Goal: Task Accomplishment & Management: Manage account settings

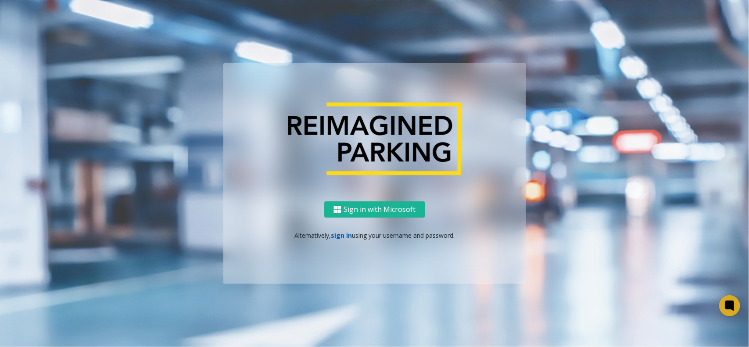
click at [340, 234] on link "sign in" at bounding box center [341, 235] width 21 height 8
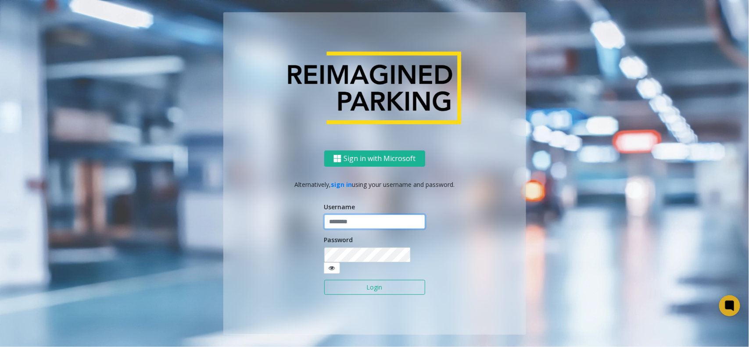
type input "**********"
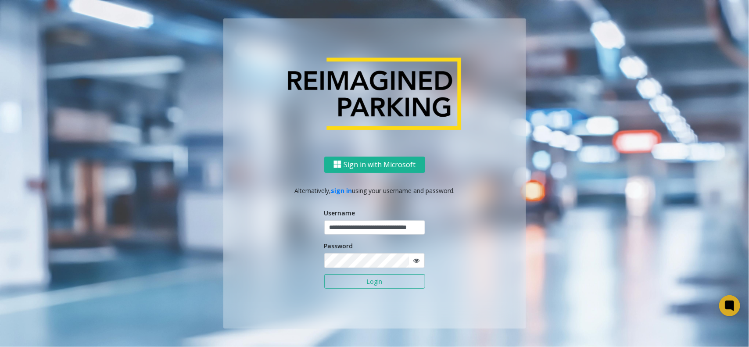
click at [356, 279] on button "Login" at bounding box center [374, 281] width 101 height 15
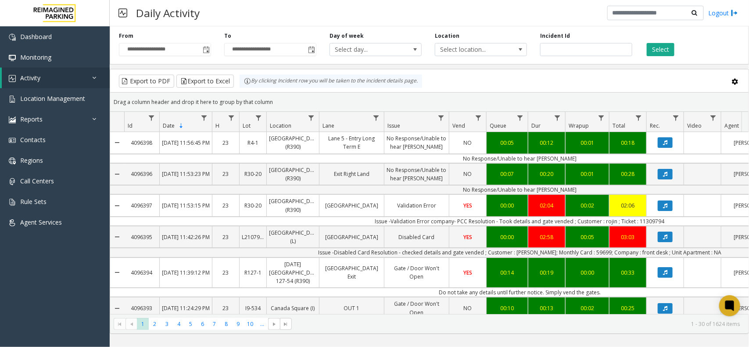
click at [650, 56] on div "**********" at bounding box center [429, 44] width 639 height 42
click at [656, 50] on button "Select" at bounding box center [661, 49] width 28 height 13
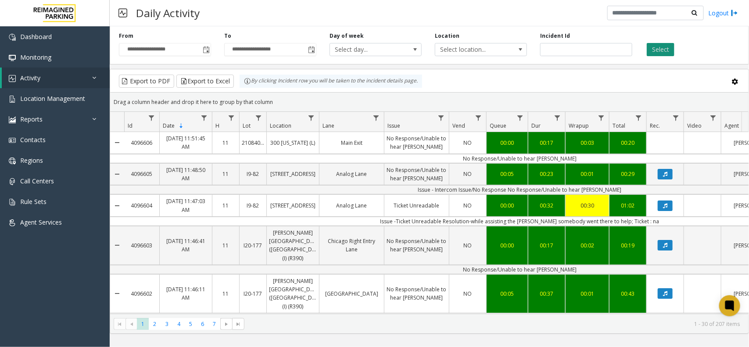
click at [663, 47] on button "Select" at bounding box center [661, 49] width 28 height 13
copy link "4096606"
drag, startPoint x: 125, startPoint y: 133, endPoint x: 187, endPoint y: 72, distance: 87.5
click at [181, 93] on kendo-grid "Export to PDF Export to Excel By clicking Incident row you will be taken to the…" at bounding box center [429, 201] width 639 height 265
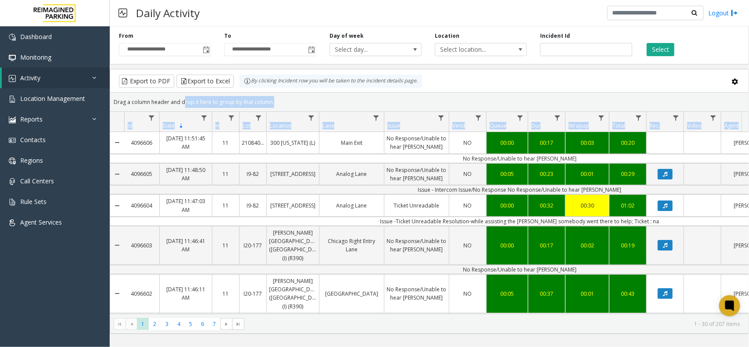
click at [201, 28] on div "**********" at bounding box center [429, 44] width 639 height 42
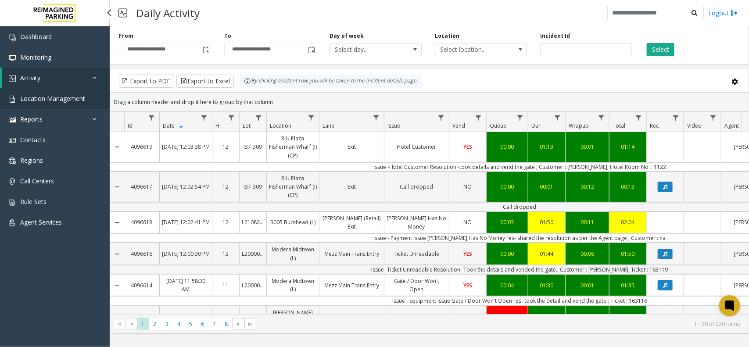
drag, startPoint x: 51, startPoint y: 98, endPoint x: 121, endPoint y: 106, distance: 70.3
click at [51, 98] on span "Location Management" at bounding box center [52, 98] width 65 height 8
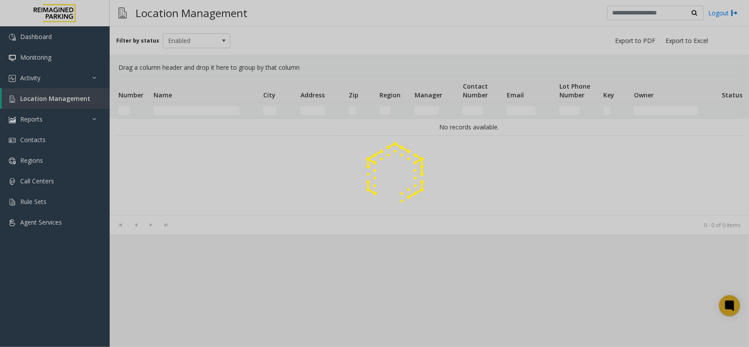
click at [39, 101] on div at bounding box center [374, 173] width 749 height 347
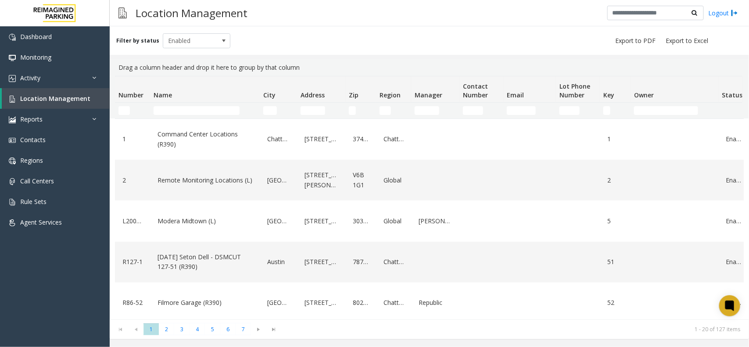
click at [189, 101] on th "Name" at bounding box center [205, 89] width 110 height 26
click at [175, 115] on td "Name Filter" at bounding box center [205, 111] width 110 height 16
click at [177, 112] on input "Name Filter" at bounding box center [197, 110] width 86 height 9
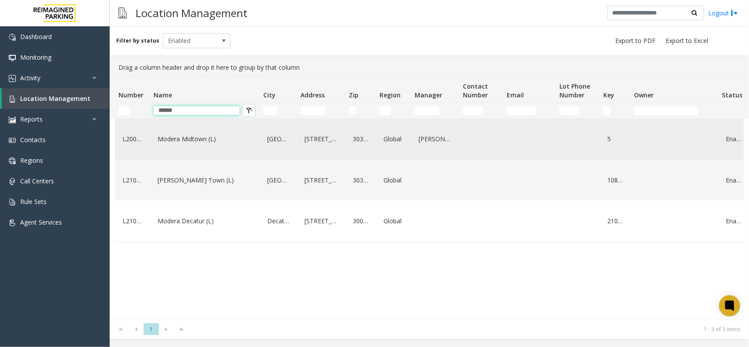
type input "******"
click at [210, 139] on link "Modera Midtown (L)" at bounding box center [204, 139] width 99 height 14
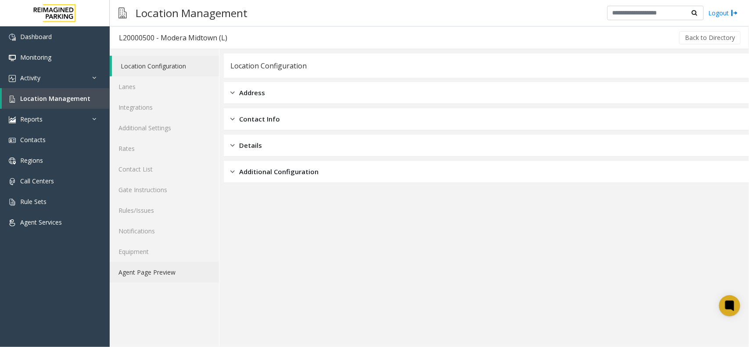
click at [173, 276] on link "Agent Page Preview" at bounding box center [164, 272] width 109 height 21
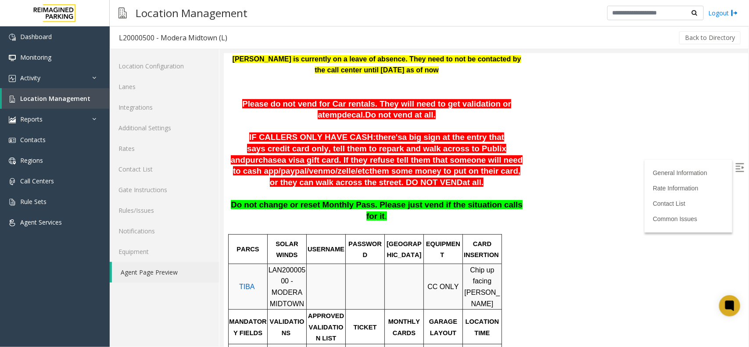
scroll to position [165, 0]
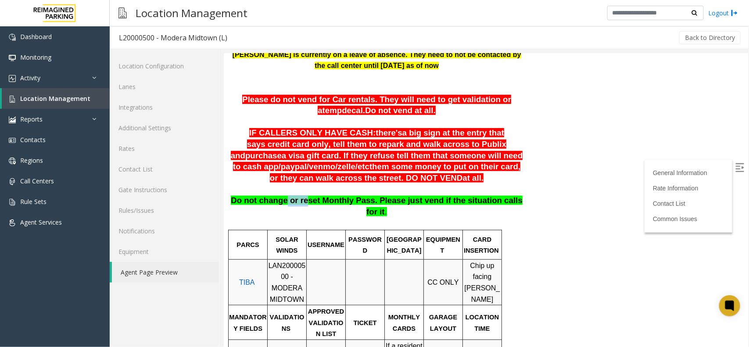
drag, startPoint x: 303, startPoint y: 201, endPoint x: 474, endPoint y: 212, distance: 171.9
click at [441, 216] on p "Do not change or reset Monthly Pass. Please just vend if the situation calls fo…" at bounding box center [376, 212] width 293 height 34
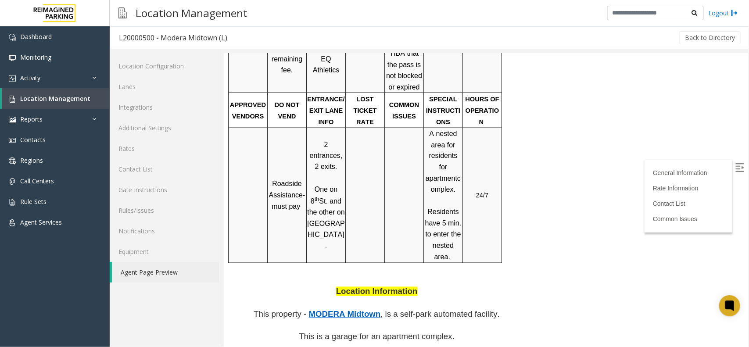
scroll to position [823, 0]
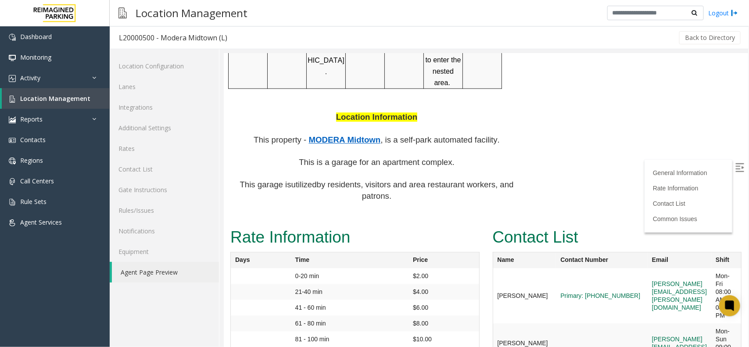
click at [377, 252] on th "Time" at bounding box center [349, 260] width 118 height 16
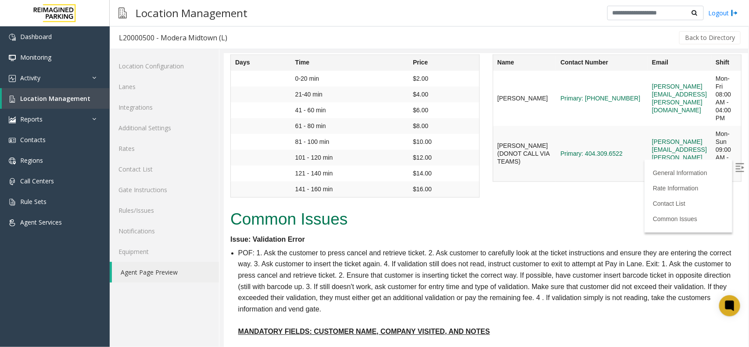
scroll to position [102, 0]
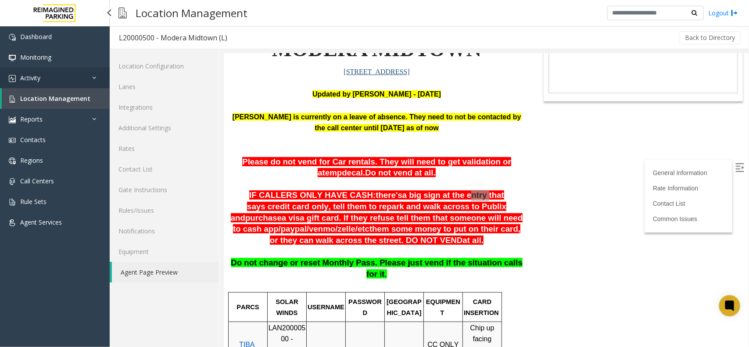
drag, startPoint x: 50, startPoint y: 77, endPoint x: 42, endPoint y: 99, distance: 23.6
click at [50, 77] on link "Activity" at bounding box center [55, 78] width 110 height 21
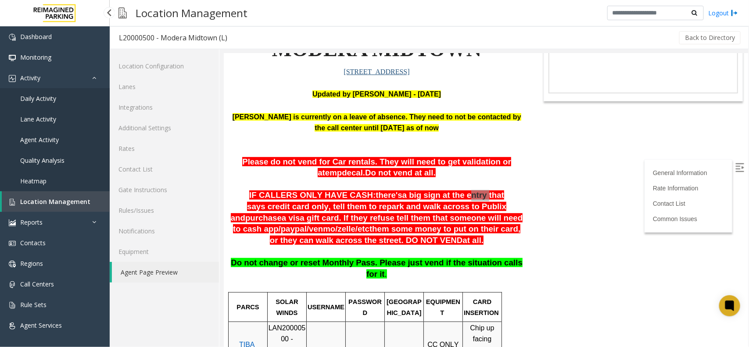
click at [40, 100] on span "Daily Activity" at bounding box center [38, 98] width 36 height 8
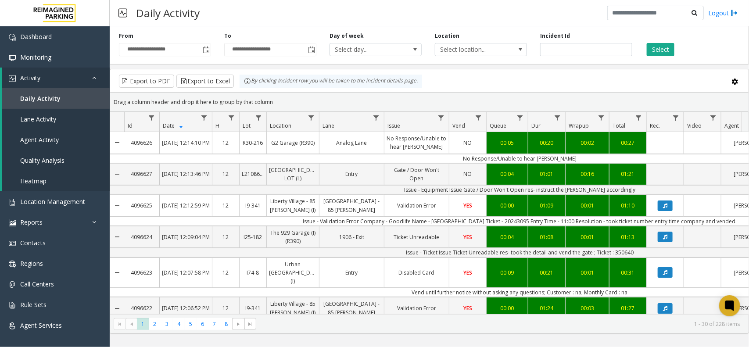
drag, startPoint x: 408, startPoint y: 314, endPoint x: 419, endPoint y: 314, distance: 11.0
click at [419, 314] on kendo-pager "* * * * * * * * 1 2 3 4 5 6 7 8 1 - 30 of 228 items" at bounding box center [429, 324] width 638 height 20
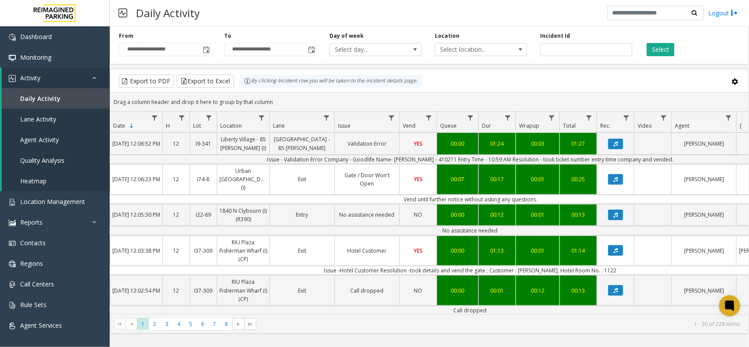
scroll to position [0, 57]
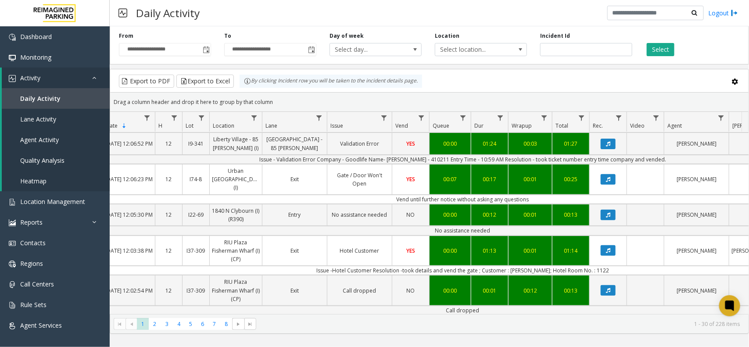
click at [532, 266] on td "Issue -Hotel Customer Resolution -took details and vend the gate ; Customer : R…" at bounding box center [462, 270] width 791 height 9
copy td "Rachel"
copy td "1122"
drag, startPoint x: 602, startPoint y: 264, endPoint x: 584, endPoint y: 266, distance: 18.1
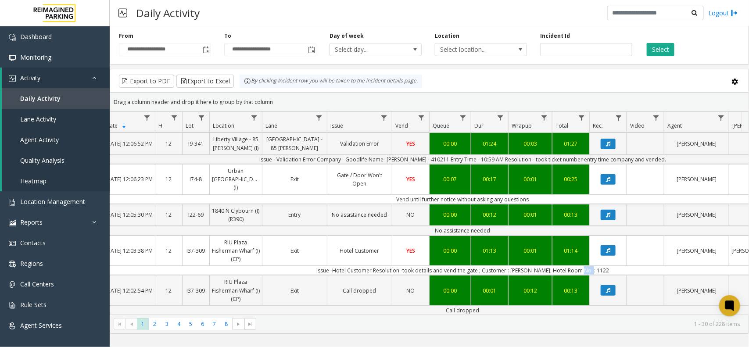
click at [584, 266] on td "Issue -Hotel Customer Resolution -took details and vend the gate ; Customer : R…" at bounding box center [462, 270] width 791 height 9
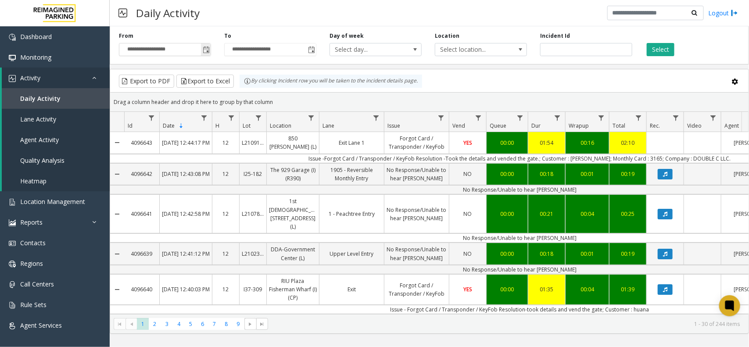
scroll to position [165, 57]
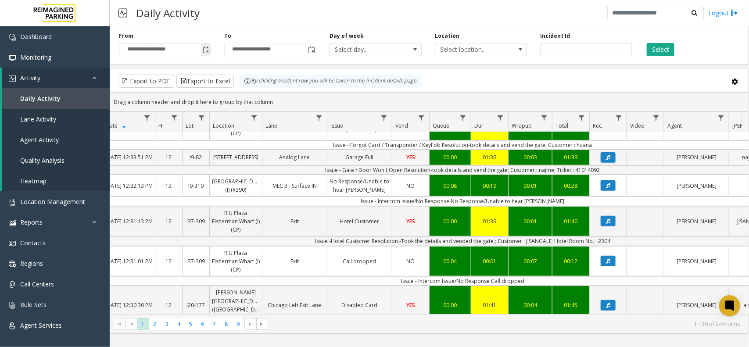
click at [201, 51] on span "Toggle popup" at bounding box center [206, 50] width 10 height 14
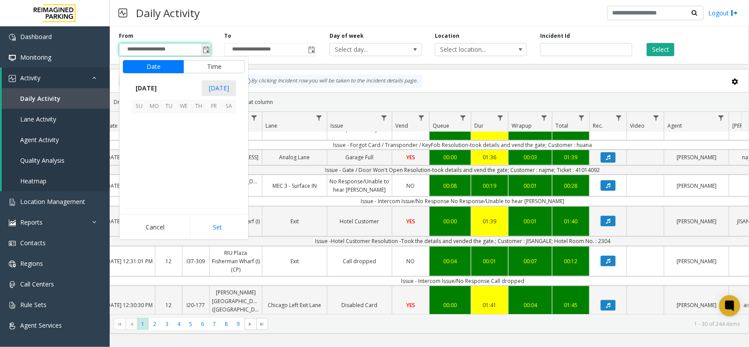
scroll to position [157503, 0]
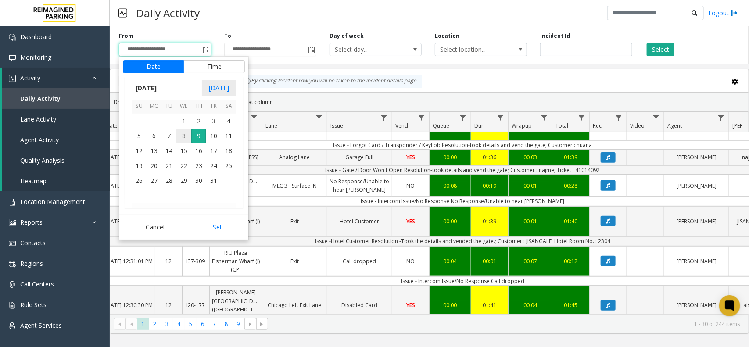
click at [183, 135] on span "8" at bounding box center [183, 136] width 15 height 15
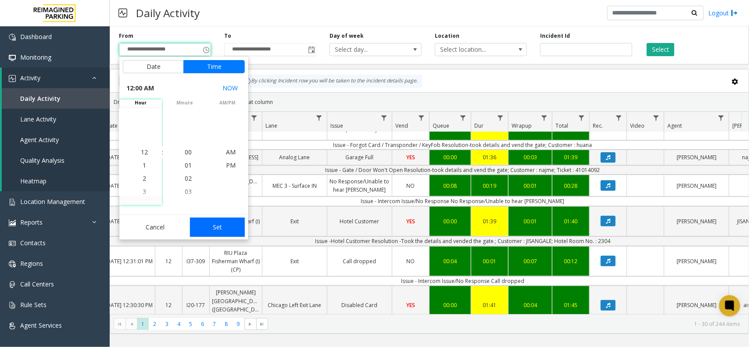
click at [208, 220] on button "Set" at bounding box center [217, 227] width 55 height 19
type input "**********"
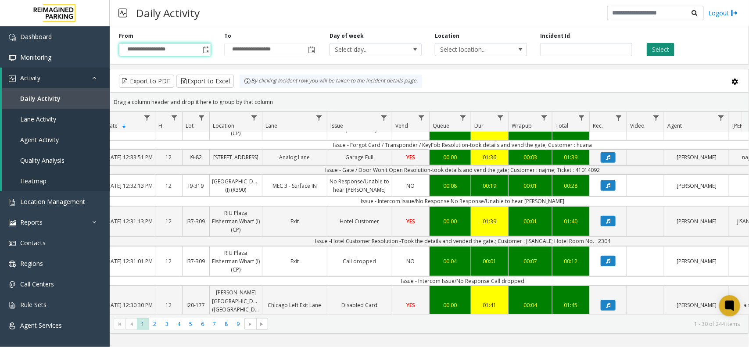
click at [669, 48] on button "Select" at bounding box center [661, 49] width 28 height 13
click at [255, 118] on span "Data table" at bounding box center [254, 118] width 7 height 7
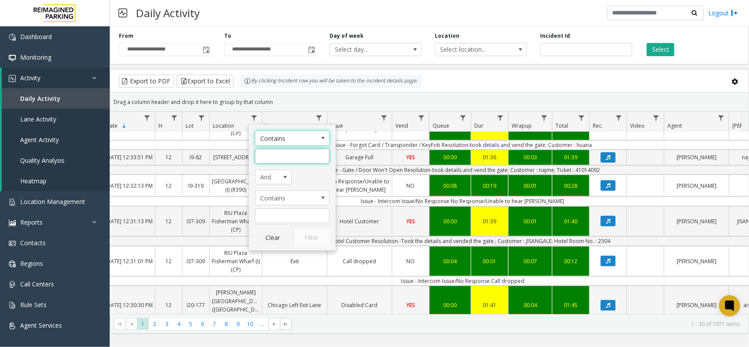
click at [284, 161] on input "Location Filter" at bounding box center [292, 156] width 75 height 15
type input "*****"
click button "Filter" at bounding box center [312, 237] width 36 height 19
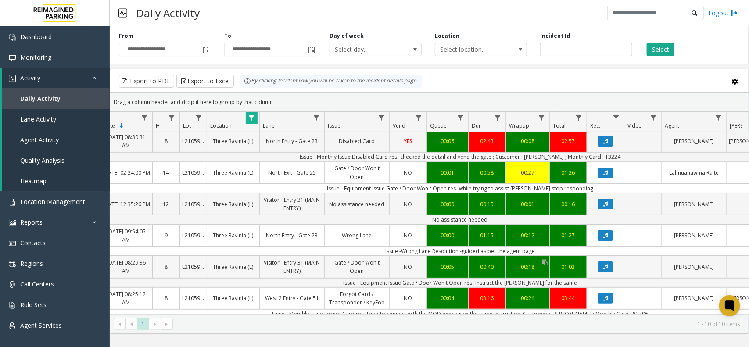
scroll to position [0, 60]
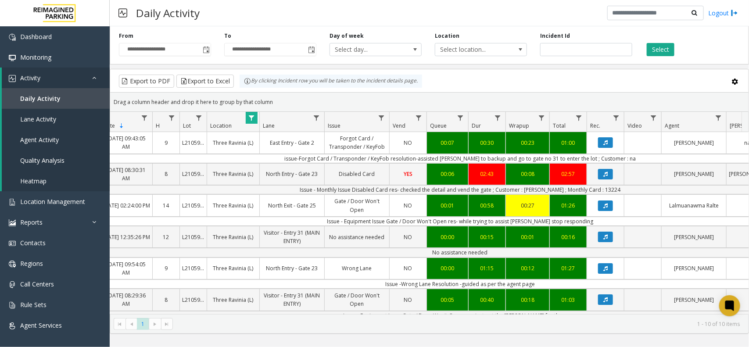
click at [600, 190] on td "Issue - Monthly Issue Disabled Card res- checked the detail and vend the gate ;…" at bounding box center [459, 189] width 791 height 9
copy td "13224"
click at [542, 190] on td "Issue - Monthly Issue Disabled Card res- checked the detail and vend the gate ;…" at bounding box center [459, 189] width 791 height 9
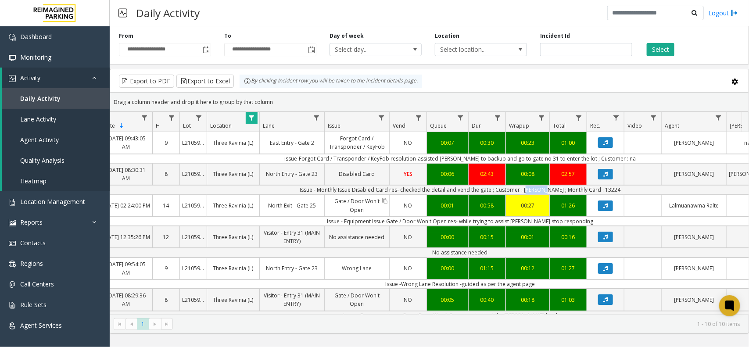
copy td "[PERSON_NAME]"
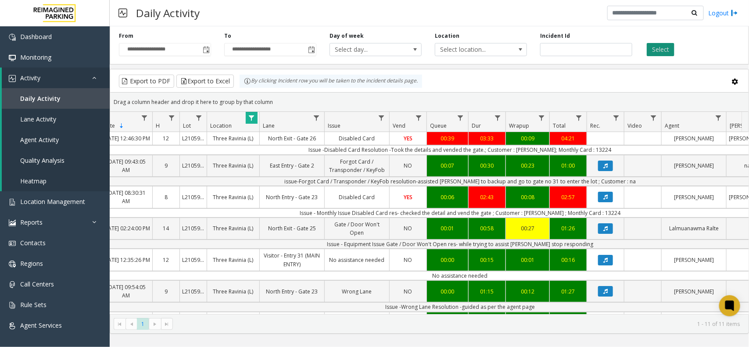
click at [663, 50] on button "Select" at bounding box center [661, 49] width 28 height 13
click at [661, 53] on button "Select" at bounding box center [661, 49] width 28 height 13
click at [663, 62] on div "**********" at bounding box center [429, 44] width 639 height 42
click at [665, 57] on div "**********" at bounding box center [429, 44] width 639 height 42
click at [667, 50] on button "Select" at bounding box center [661, 49] width 28 height 13
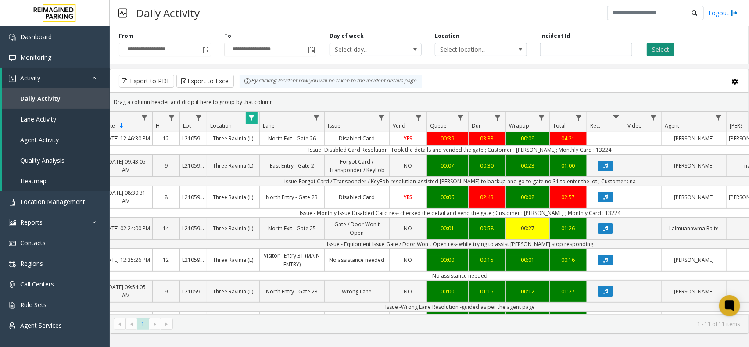
click at [663, 50] on button "Select" at bounding box center [661, 49] width 28 height 13
click at [663, 49] on button "Select" at bounding box center [661, 49] width 28 height 13
click at [664, 48] on button "Select" at bounding box center [661, 49] width 28 height 13
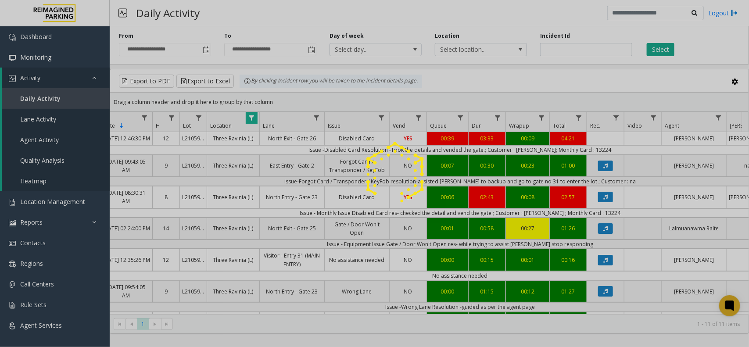
click at [665, 49] on div at bounding box center [374, 173] width 749 height 347
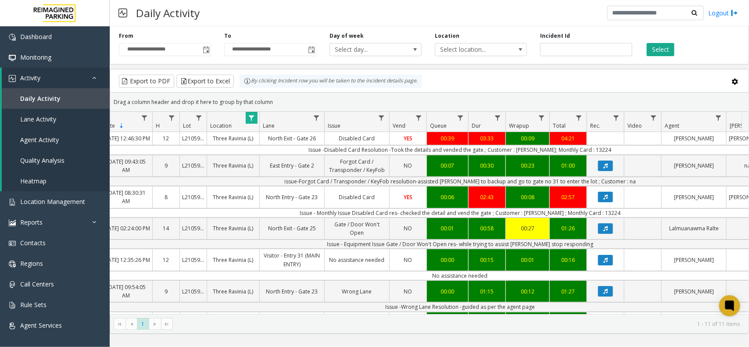
click at [665, 49] on button "Select" at bounding box center [661, 49] width 28 height 13
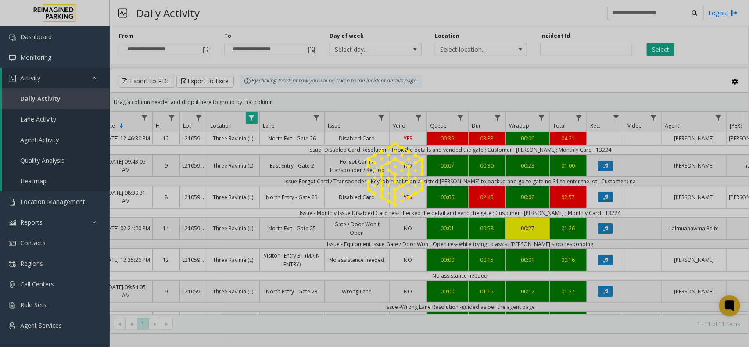
click at [665, 49] on div at bounding box center [374, 173] width 749 height 347
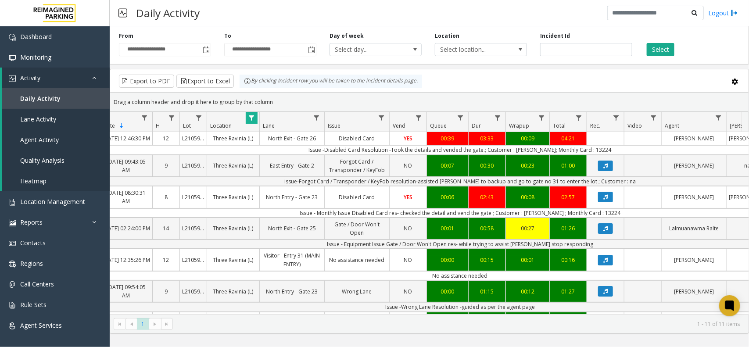
click at [665, 49] on button "Select" at bounding box center [661, 49] width 28 height 13
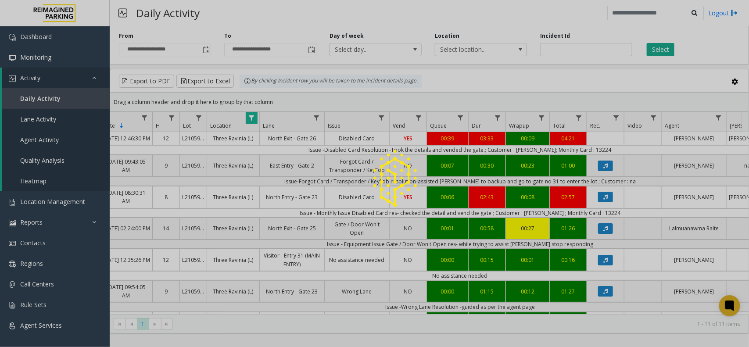
click at [665, 49] on div at bounding box center [374, 173] width 749 height 347
click at [665, 49] on button "Select" at bounding box center [661, 49] width 28 height 13
click at [665, 49] on div at bounding box center [374, 173] width 749 height 347
click at [665, 49] on button "Select" at bounding box center [661, 49] width 28 height 13
click at [665, 49] on div at bounding box center [374, 173] width 749 height 347
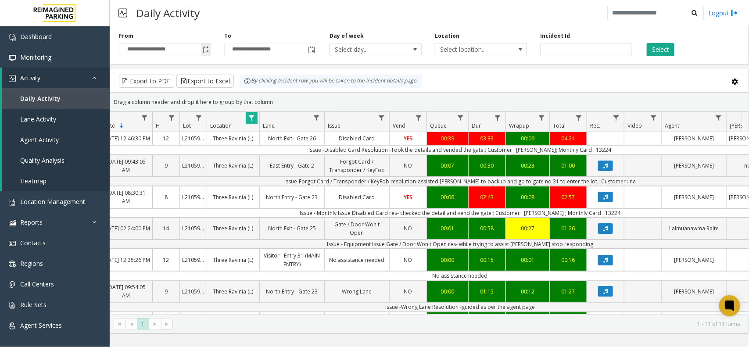
click at [207, 50] on span "Toggle popup" at bounding box center [206, 50] width 7 height 7
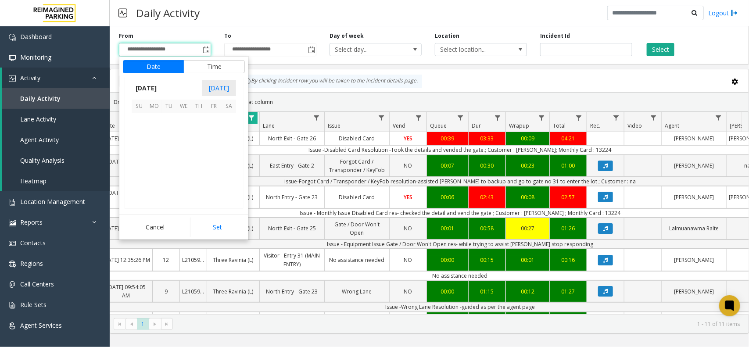
scroll to position [157503, 0]
click at [198, 132] on span "9" at bounding box center [198, 136] width 15 height 15
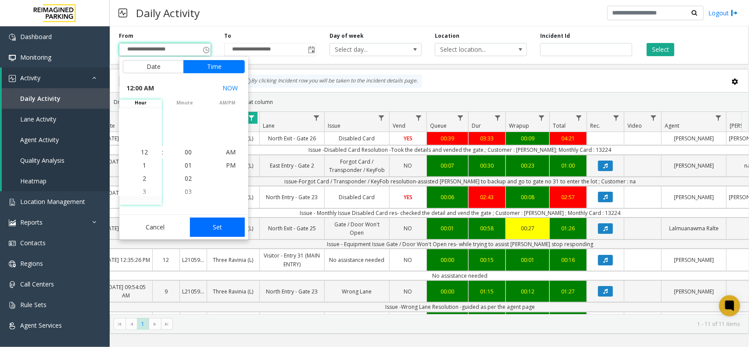
click at [236, 234] on button "Set" at bounding box center [217, 227] width 55 height 19
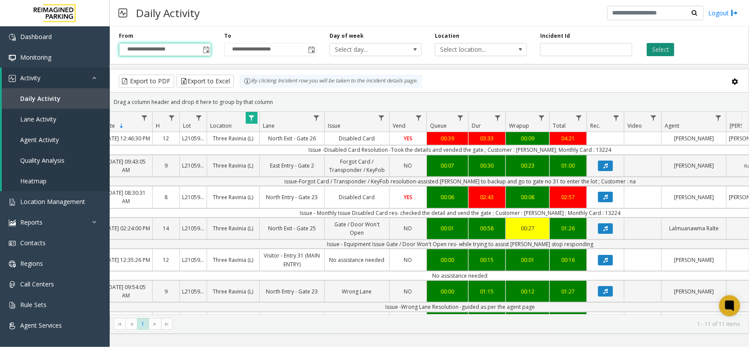
click at [663, 48] on button "Select" at bounding box center [661, 49] width 28 height 13
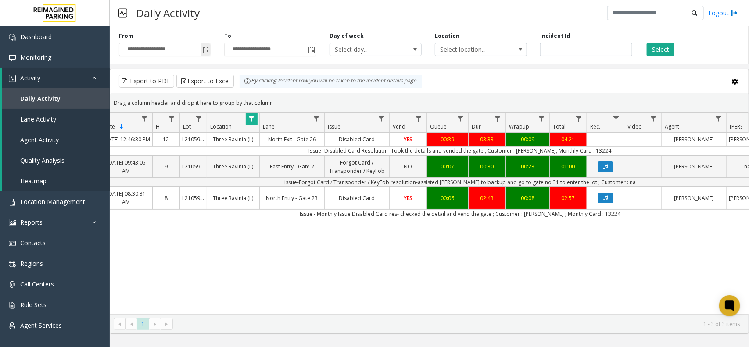
click at [201, 50] on span "Toggle popup" at bounding box center [206, 50] width 10 height 14
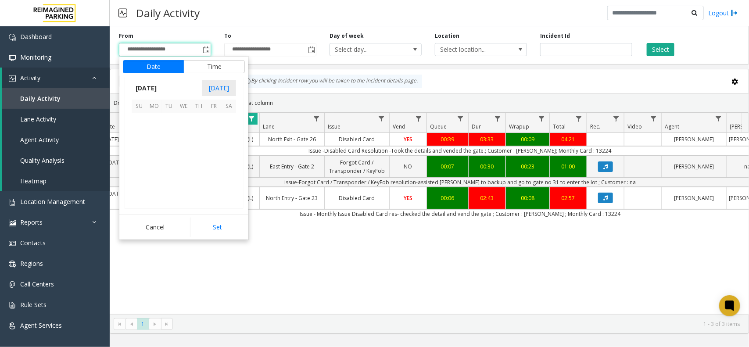
scroll to position [157503, 0]
click at [185, 139] on span "8" at bounding box center [183, 136] width 15 height 15
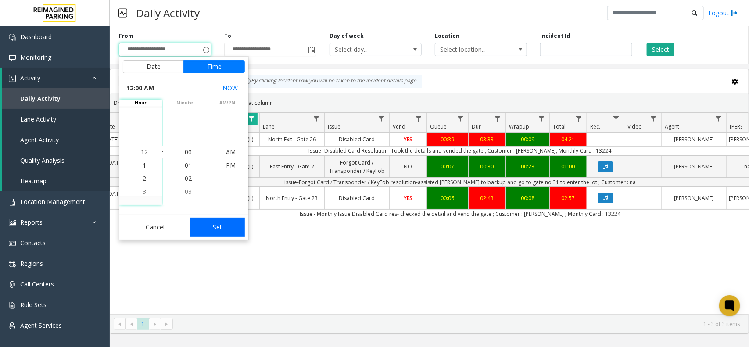
click at [210, 226] on button "Set" at bounding box center [217, 227] width 55 height 19
type input "**********"
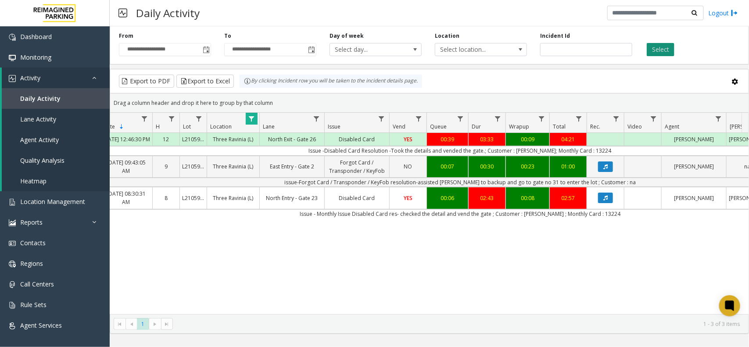
click at [650, 48] on button "Select" at bounding box center [661, 49] width 28 height 13
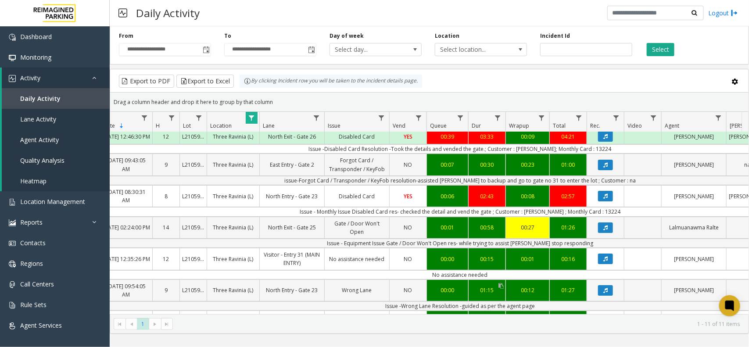
scroll to position [0, 60]
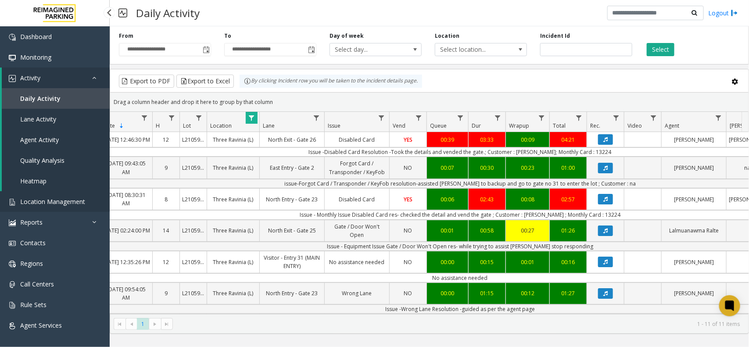
click at [39, 200] on span "Location Management" at bounding box center [52, 201] width 65 height 8
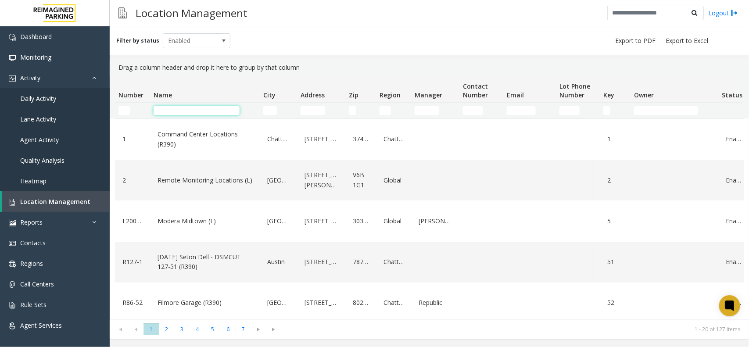
click at [206, 110] on input "Name Filter" at bounding box center [197, 110] width 86 height 9
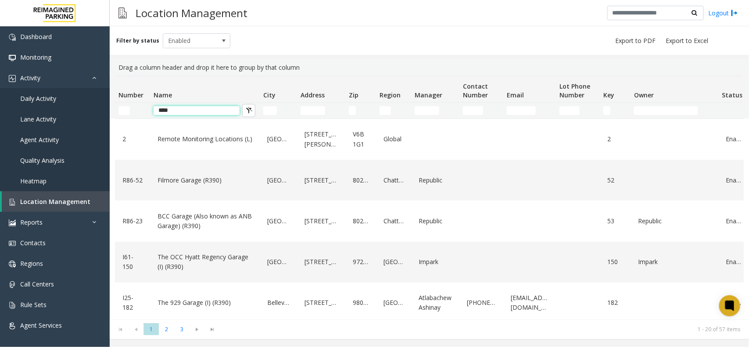
type input "*****"
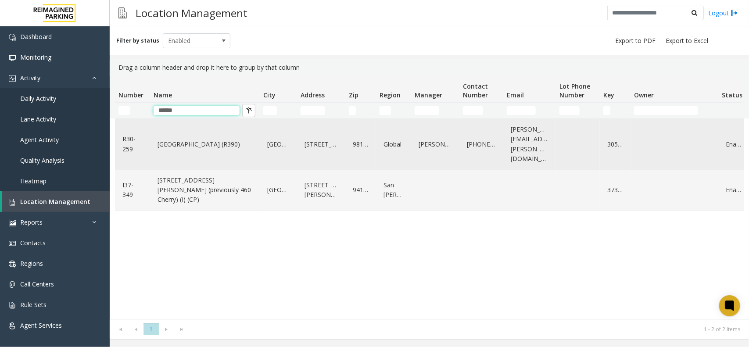
type input "******"
click at [207, 137] on link "Cherry Hill (R390)" at bounding box center [204, 144] width 99 height 14
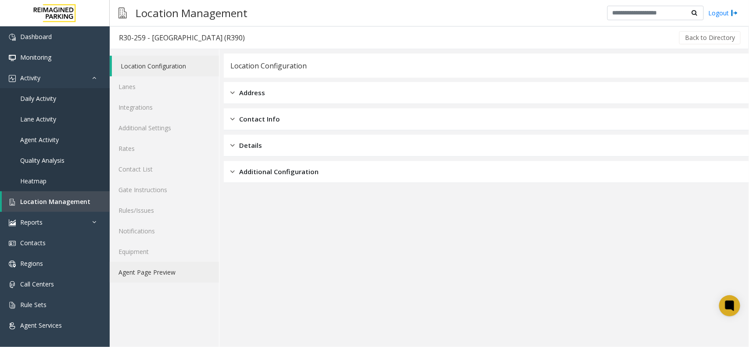
click at [168, 276] on link "Agent Page Preview" at bounding box center [164, 272] width 109 height 21
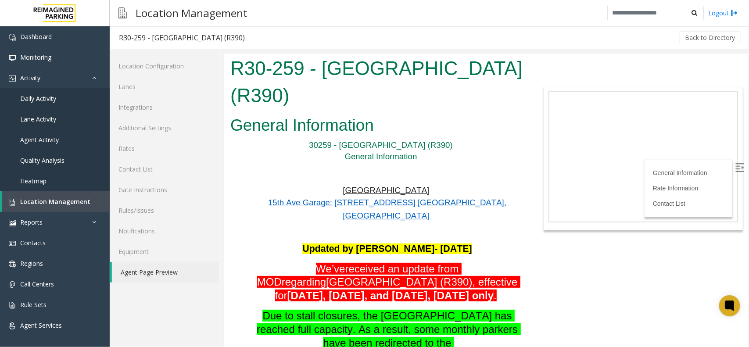
scroll to position [110, 0]
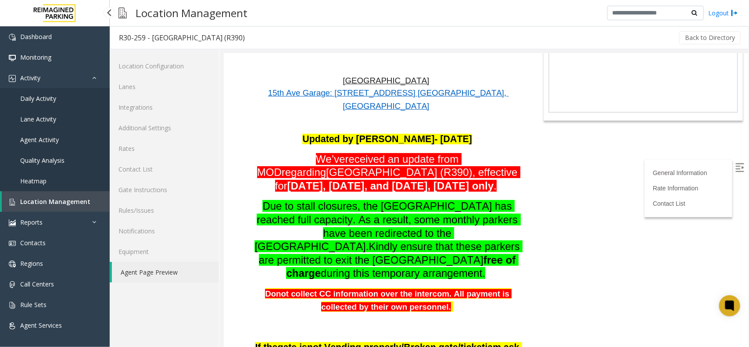
click at [58, 196] on link "Location Management" at bounding box center [56, 201] width 108 height 21
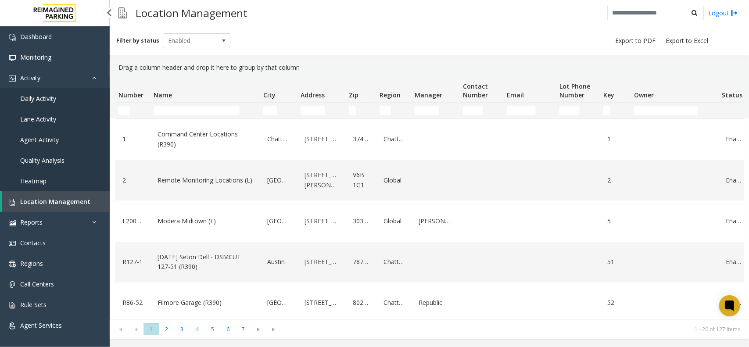
click at [49, 99] on span "Daily Activity" at bounding box center [38, 98] width 36 height 8
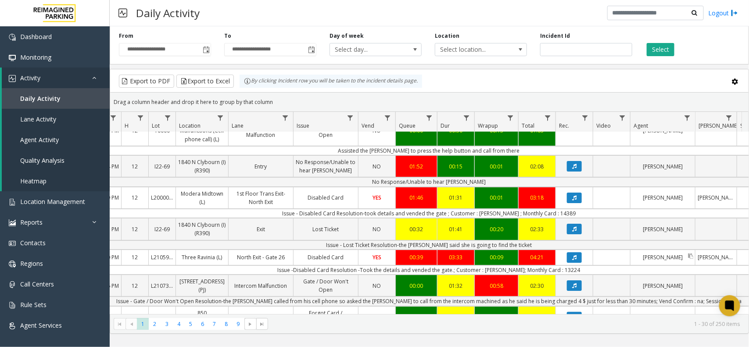
scroll to position [0, 91]
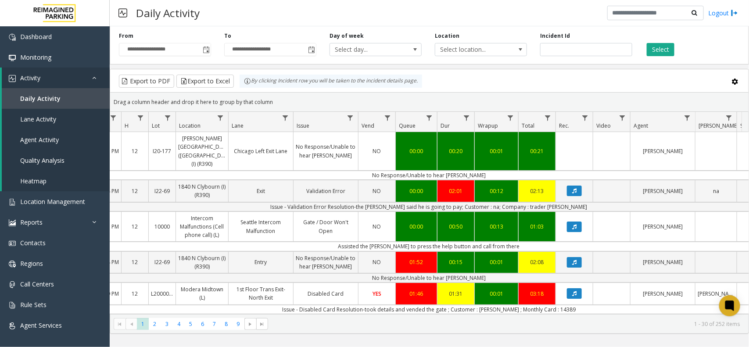
click at [651, 39] on div "Select" at bounding box center [691, 44] width 105 height 24
click at [652, 40] on div "Select" at bounding box center [691, 44] width 105 height 24
click at [652, 50] on button "Select" at bounding box center [661, 49] width 28 height 13
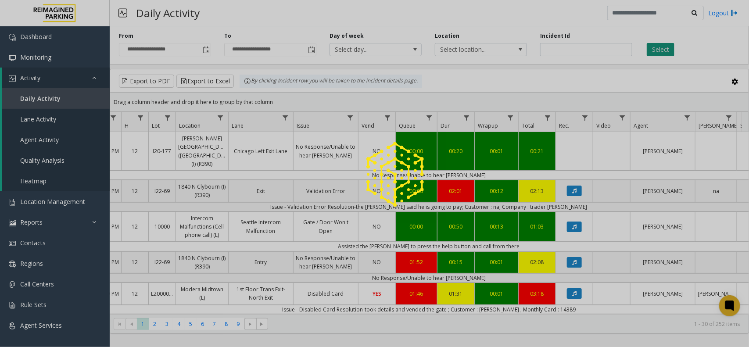
click at [652, 50] on div at bounding box center [374, 173] width 749 height 347
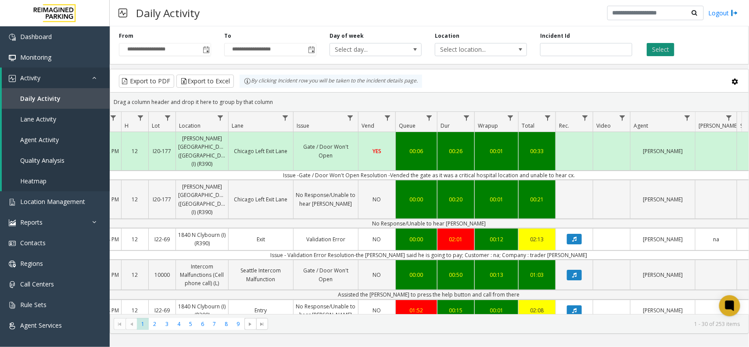
click at [652, 50] on button "Select" at bounding box center [661, 49] width 28 height 13
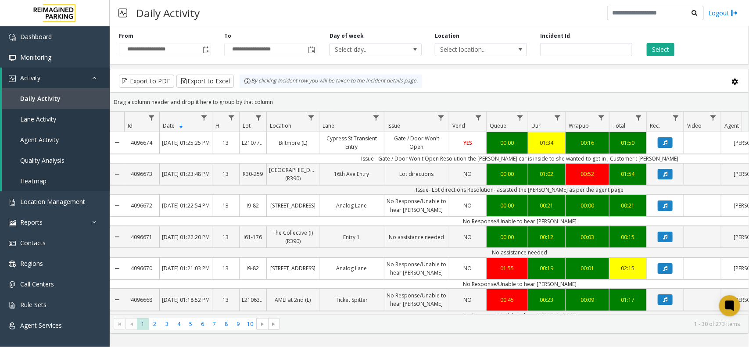
scroll to position [0, 91]
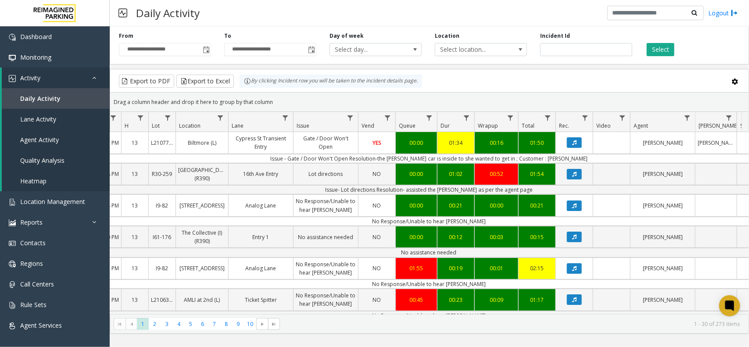
click at [661, 48] on button "Select" at bounding box center [661, 49] width 28 height 13
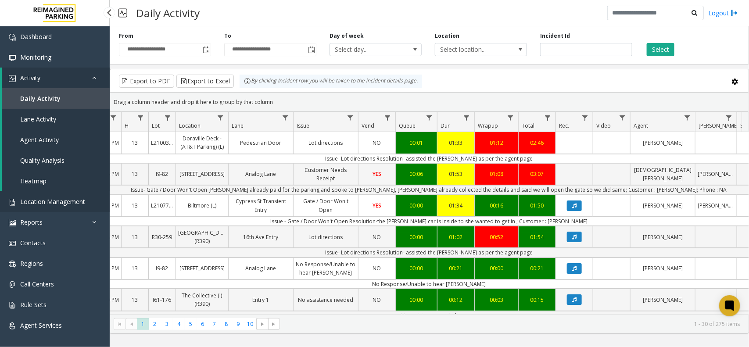
click at [70, 198] on span "Location Management" at bounding box center [52, 201] width 65 height 8
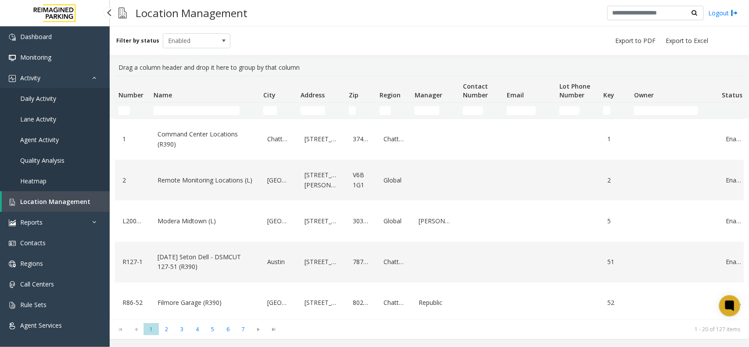
click at [40, 94] on span "Daily Activity" at bounding box center [38, 98] width 36 height 8
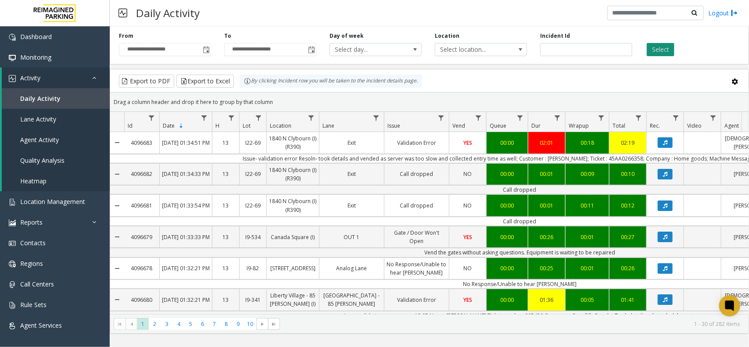
click at [665, 47] on button "Select" at bounding box center [661, 49] width 28 height 13
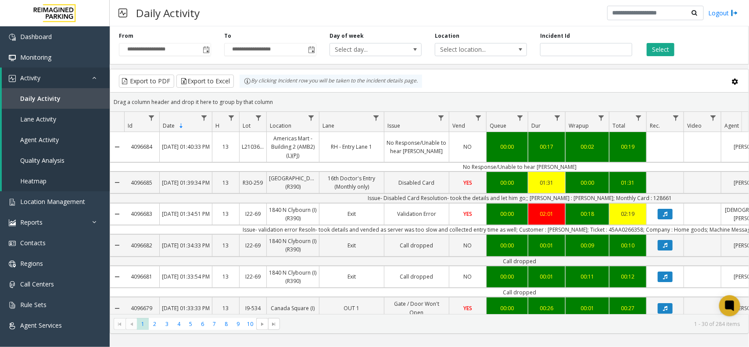
click at [259, 18] on div "Daily Activity Logout" at bounding box center [429, 13] width 639 height 26
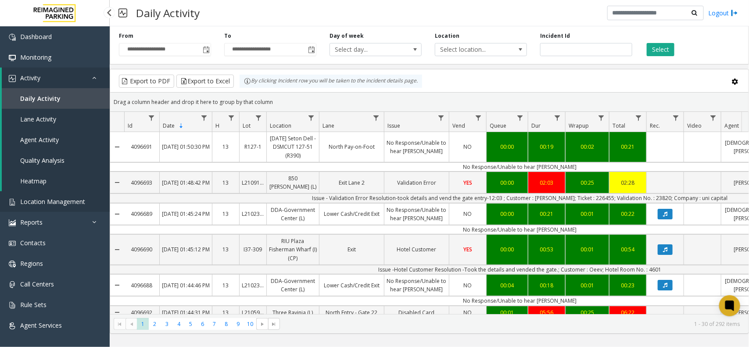
click at [54, 202] on span "Location Management" at bounding box center [52, 201] width 65 height 8
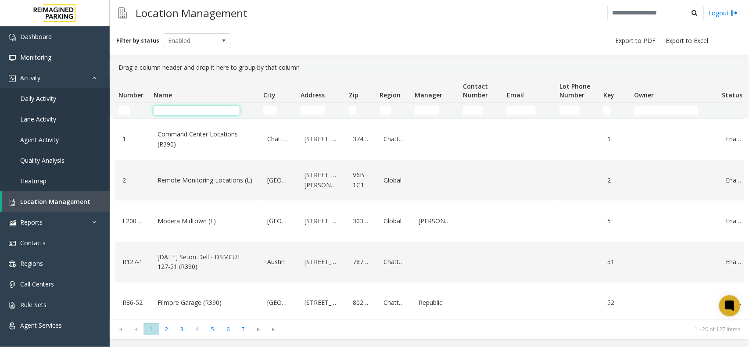
click at [172, 111] on input "Name Filter" at bounding box center [197, 110] width 86 height 9
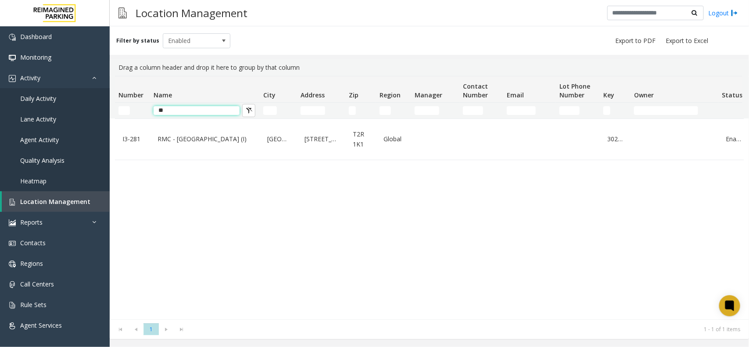
type input "*"
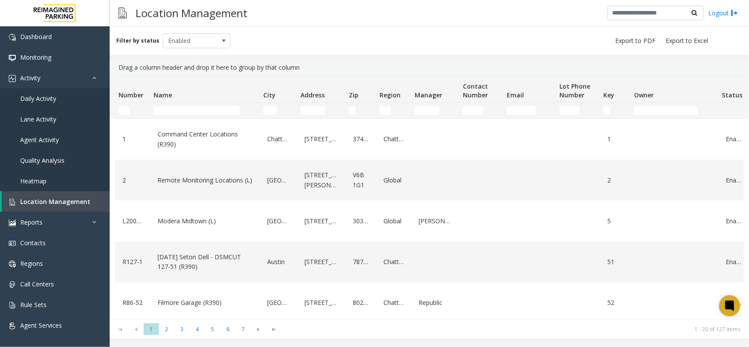
click at [130, 110] on kendo-grid-filter-wrapper-cell "Number Filter" at bounding box center [132, 110] width 28 height 9
click at [132, 107] on kendo-grid-filter-cell-operators "Number Filter" at bounding box center [139, 110] width 15 height 15
click at [130, 112] on kendo-grid-filter-wrapper-cell "Number Filter" at bounding box center [132, 110] width 28 height 9
click at [130, 115] on td "Number Filter" at bounding box center [132, 111] width 35 height 16
click at [125, 97] on span "Number" at bounding box center [130, 95] width 25 height 8
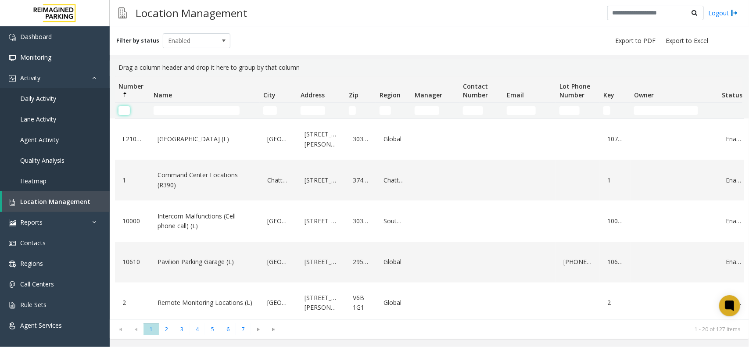
click at [127, 112] on input "Number Filter" at bounding box center [123, 110] width 11 height 9
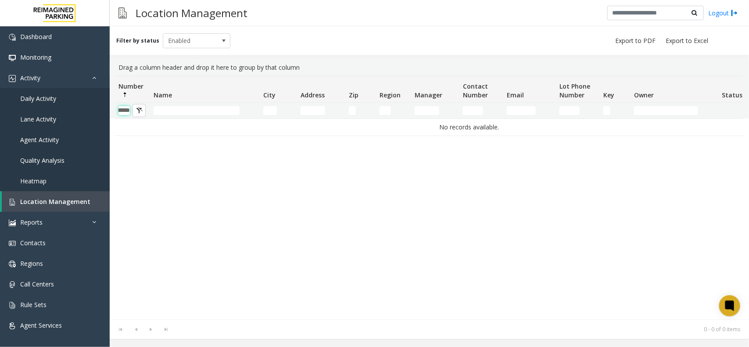
scroll to position [0, 13]
type input "******"
click at [202, 39] on span "Enabled" at bounding box center [190, 41] width 54 height 14
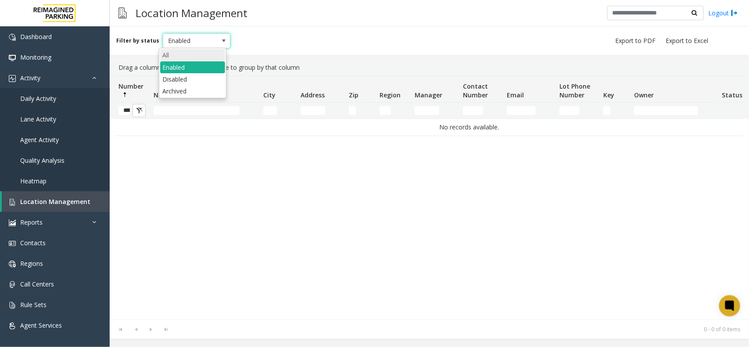
click at [183, 53] on li "All" at bounding box center [192, 55] width 65 height 12
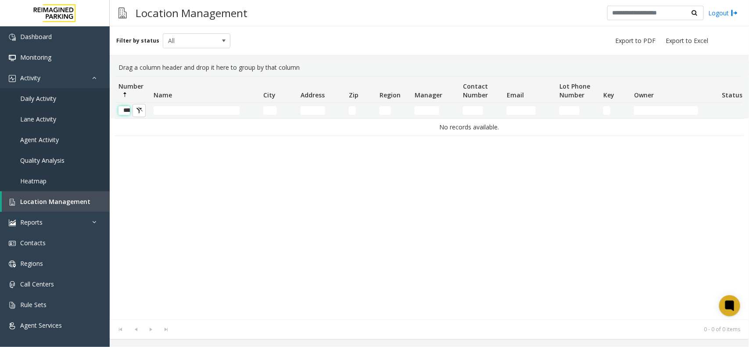
click at [128, 111] on input "******" at bounding box center [123, 110] width 11 height 9
type input "*"
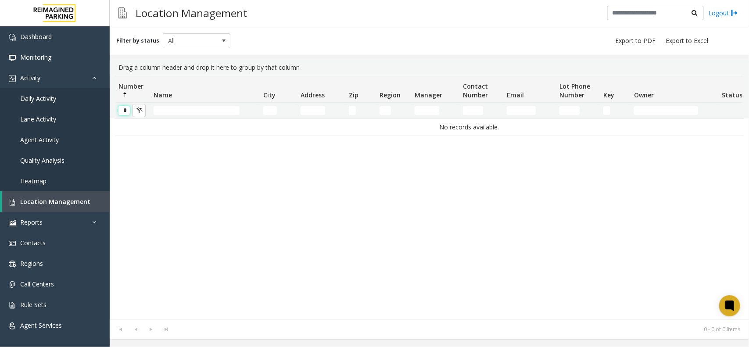
scroll to position [0, 0]
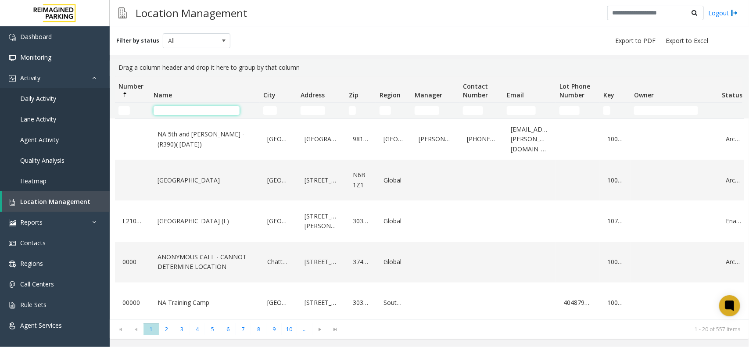
click at [176, 112] on input "Name Filter" at bounding box center [197, 110] width 86 height 9
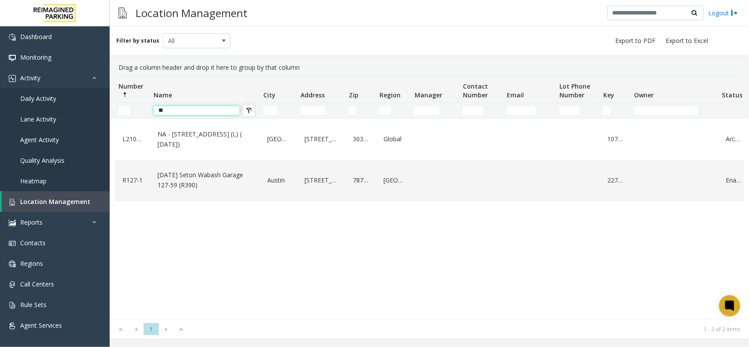
type input "*"
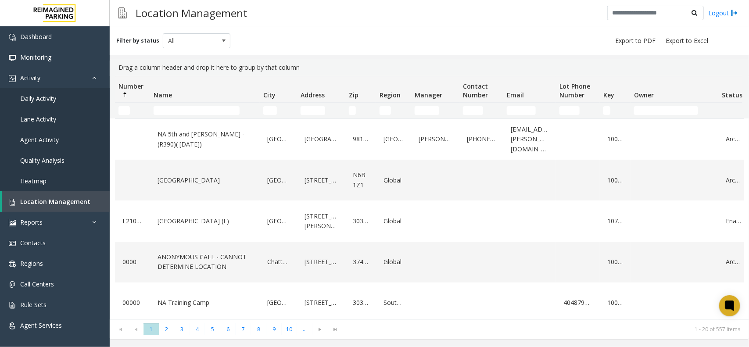
click at [140, 107] on kendo-grid-filter-cell-operators "Number Filter" at bounding box center [139, 110] width 15 height 15
click at [132, 110] on kendo-grid-filter-cell-operators "Number Filter" at bounding box center [139, 110] width 15 height 15
click at [122, 112] on input "Number Filter" at bounding box center [123, 110] width 11 height 9
click at [129, 112] on input "Number Filter" at bounding box center [123, 110] width 11 height 9
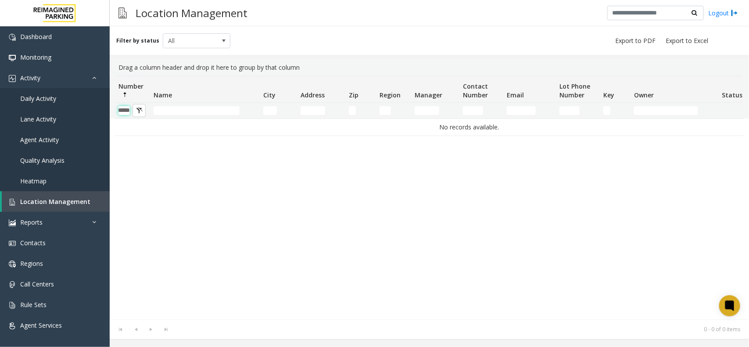
scroll to position [0, 10]
type input "*"
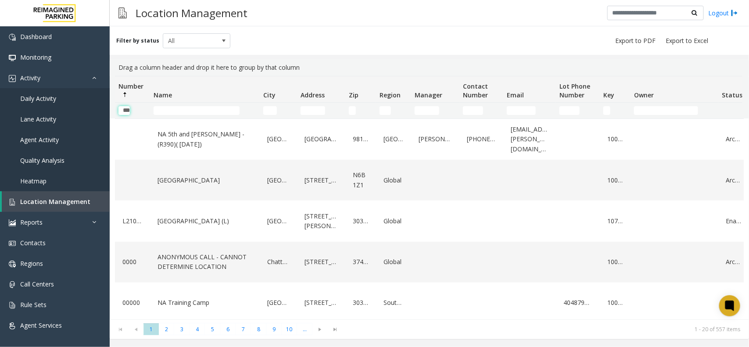
scroll to position [0, 4]
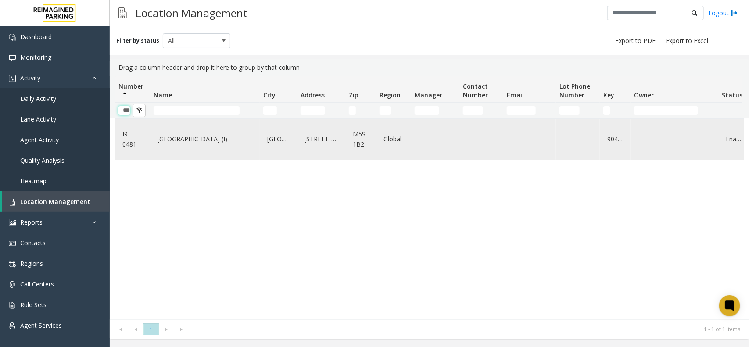
type input "***"
click at [218, 141] on link "[GEOGRAPHIC_DATA] (I)" at bounding box center [204, 139] width 99 height 14
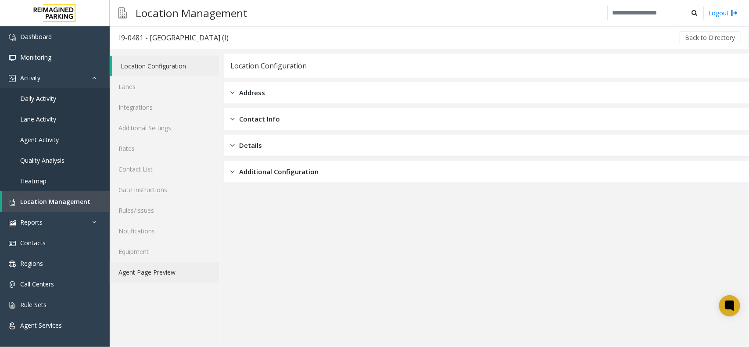
click at [169, 279] on link "Agent Page Preview" at bounding box center [164, 272] width 109 height 21
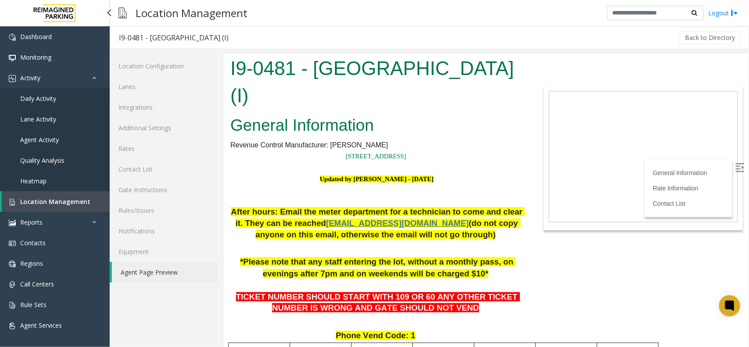
click at [65, 100] on link "Daily Activity" at bounding box center [55, 98] width 110 height 21
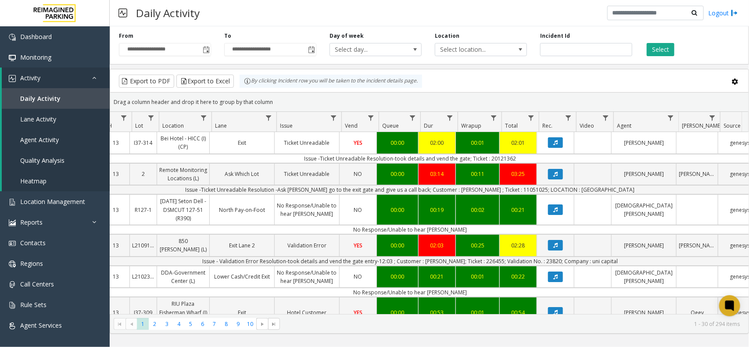
scroll to position [0, 110]
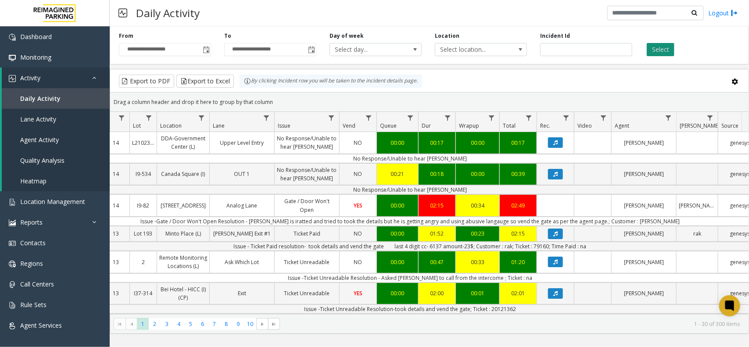
click at [663, 53] on button "Select" at bounding box center [661, 49] width 28 height 13
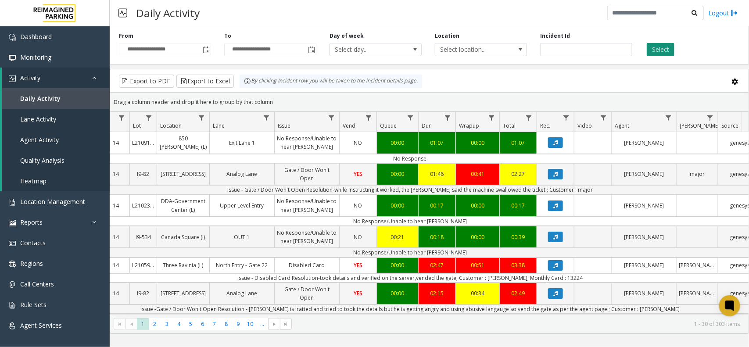
click at [659, 45] on button "Select" at bounding box center [661, 49] width 28 height 13
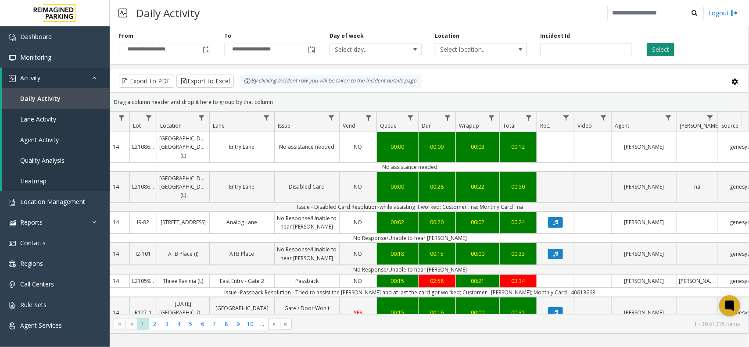
click at [666, 48] on button "Select" at bounding box center [661, 49] width 28 height 13
drag, startPoint x: 341, startPoint y: 20, endPoint x: 337, endPoint y: 23, distance: 5.1
click at [341, 20] on div "Daily Activity Logout" at bounding box center [429, 13] width 639 height 26
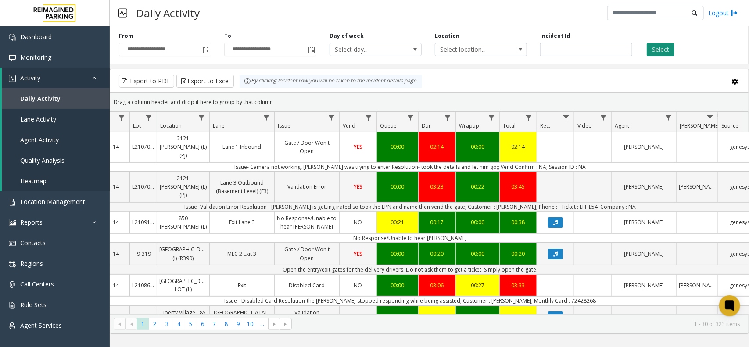
click at [664, 45] on button "Select" at bounding box center [661, 49] width 28 height 13
click at [249, 18] on div "Daily Activity Logout" at bounding box center [429, 13] width 639 height 26
click at [659, 51] on button "Select" at bounding box center [661, 49] width 28 height 13
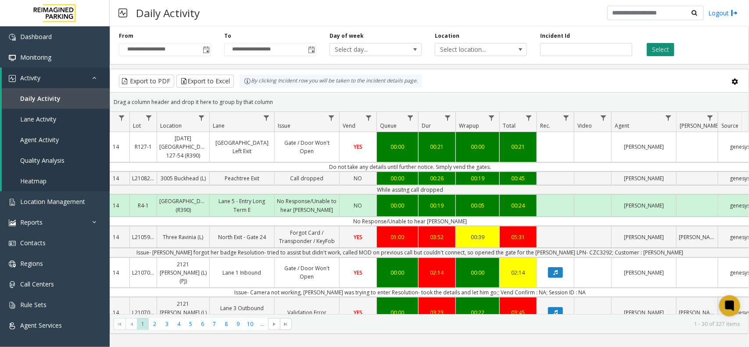
click at [659, 45] on button "Select" at bounding box center [661, 49] width 28 height 13
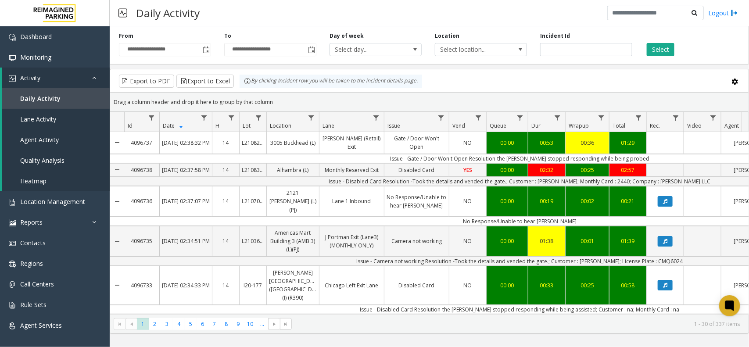
scroll to position [0, 110]
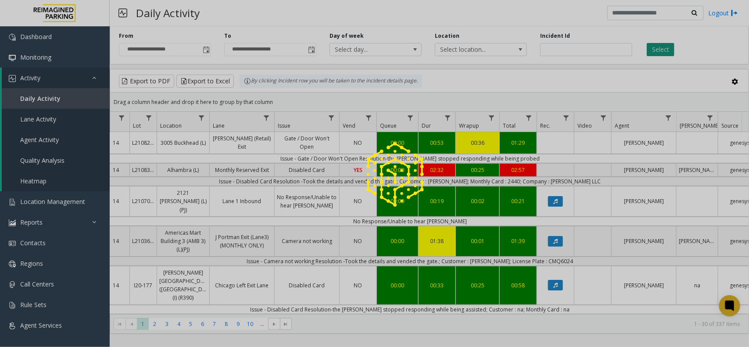
click at [656, 49] on div at bounding box center [374, 173] width 749 height 347
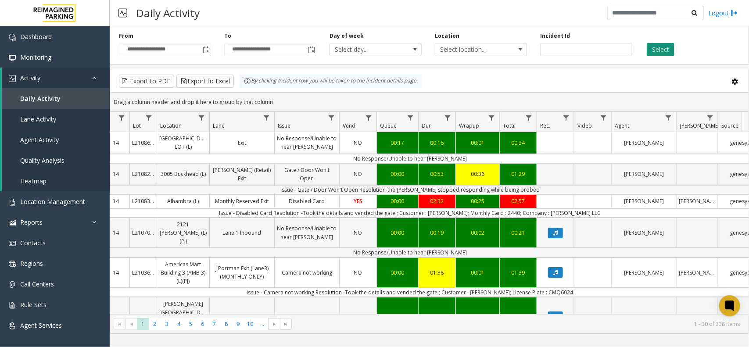
click at [659, 53] on app-root "**********" at bounding box center [374, 173] width 749 height 347
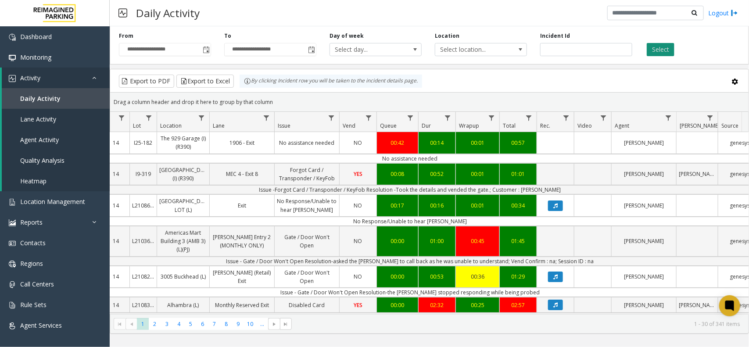
click at [662, 45] on button "Select" at bounding box center [661, 49] width 28 height 13
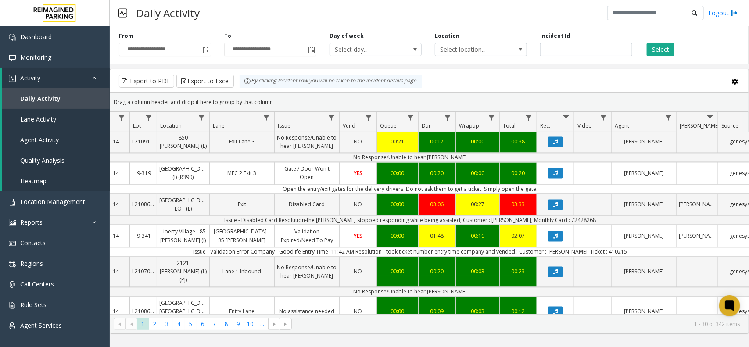
scroll to position [670, 110]
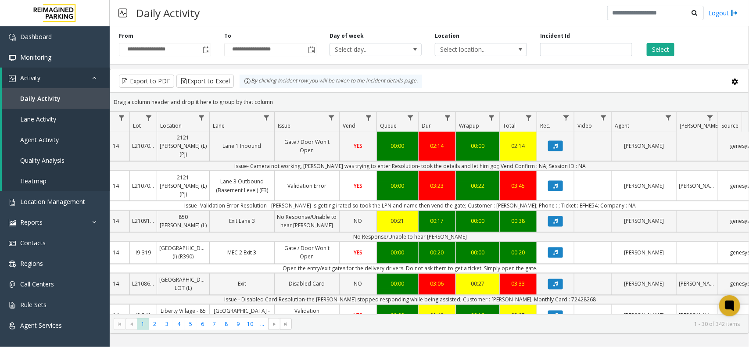
click at [616, 29] on div "**********" at bounding box center [429, 44] width 639 height 42
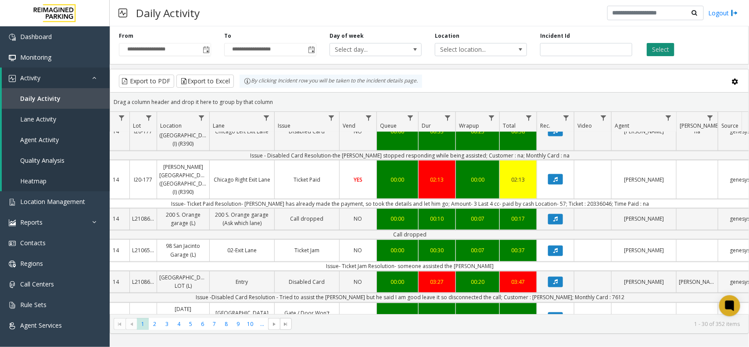
click at [667, 45] on button "Select" at bounding box center [661, 49] width 28 height 13
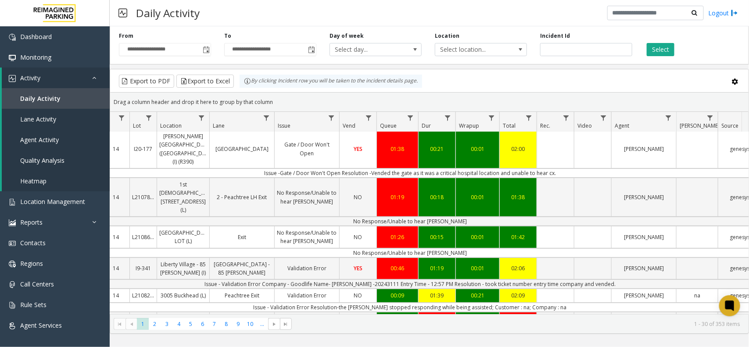
scroll to position [0, 110]
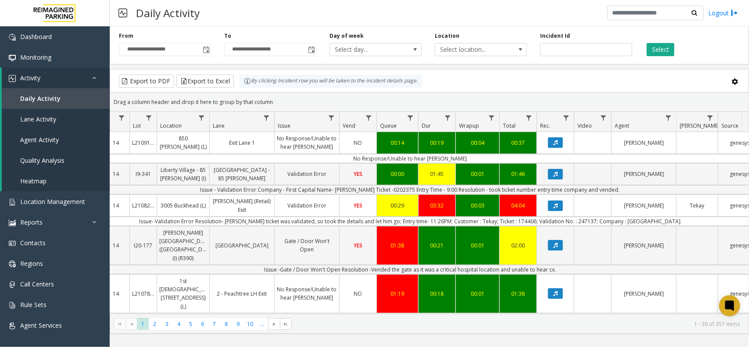
click at [659, 57] on div "**********" at bounding box center [429, 44] width 639 height 42
click at [659, 54] on button "Select" at bounding box center [661, 49] width 28 height 13
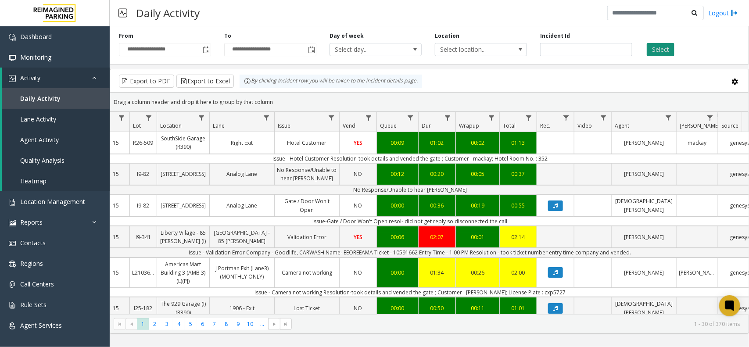
click at [651, 50] on button "Select" at bounding box center [661, 49] width 28 height 13
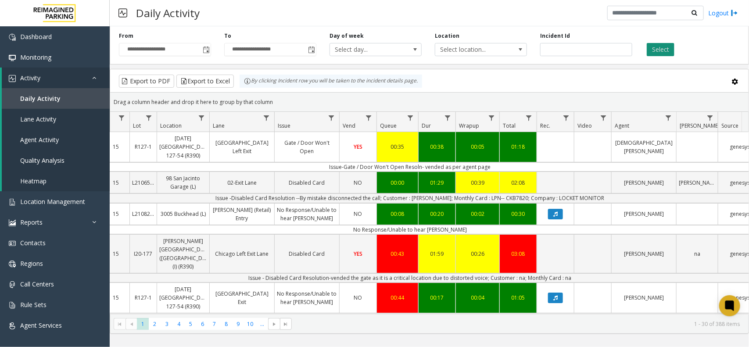
click at [669, 44] on button "Select" at bounding box center [661, 49] width 28 height 13
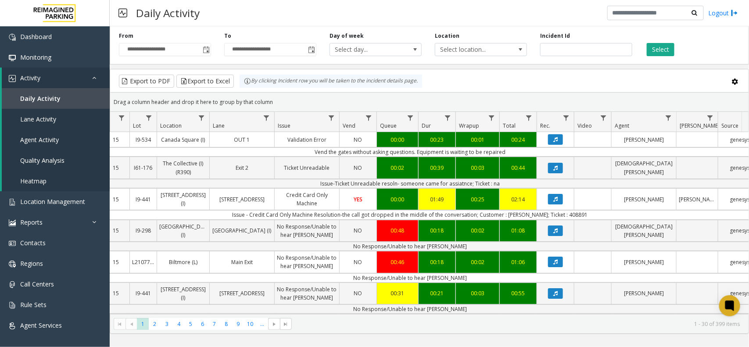
click at [674, 47] on div "Select" at bounding box center [691, 44] width 105 height 24
click at [665, 54] on button "Select" at bounding box center [661, 49] width 28 height 13
click at [656, 45] on button "Select" at bounding box center [661, 49] width 28 height 13
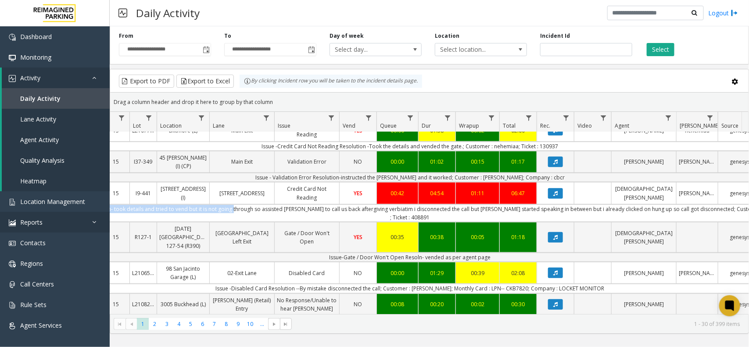
scroll to position [0, 0]
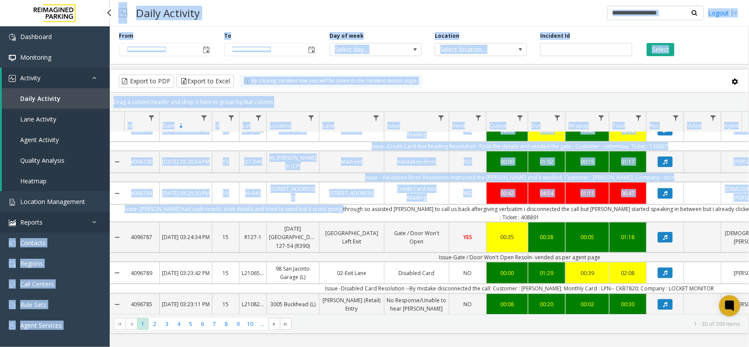
drag, startPoint x: 255, startPoint y: 213, endPoint x: 186, endPoint y: 212, distance: 68.5
click at [90, 213] on app-root "**********" at bounding box center [374, 173] width 749 height 347
click at [206, 210] on td "Issue- parker had cash resoln- took details and tried to vend but it is not goi…" at bounding box center [519, 213] width 791 height 18
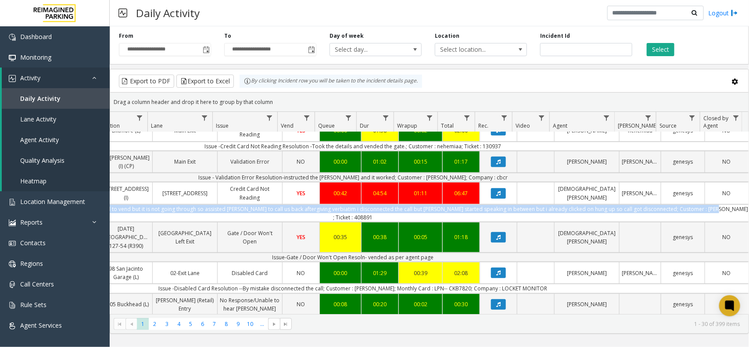
scroll to position [0, 173]
drag, startPoint x: 192, startPoint y: 211, endPoint x: 712, endPoint y: 209, distance: 519.9
click at [712, 209] on td "Issue- parker had cash resoln- took details and tried to vend but it is not goi…" at bounding box center [352, 213] width 791 height 18
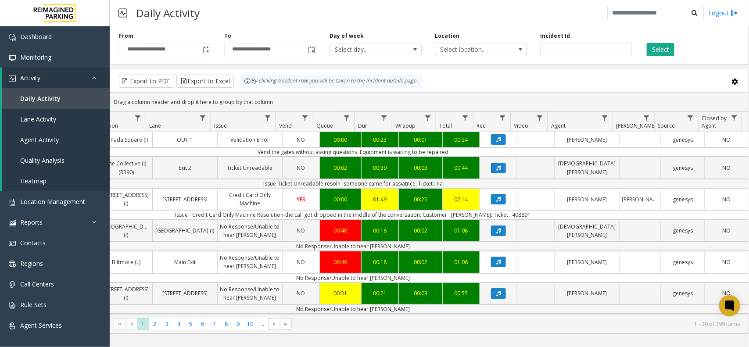
scroll to position [0, 0]
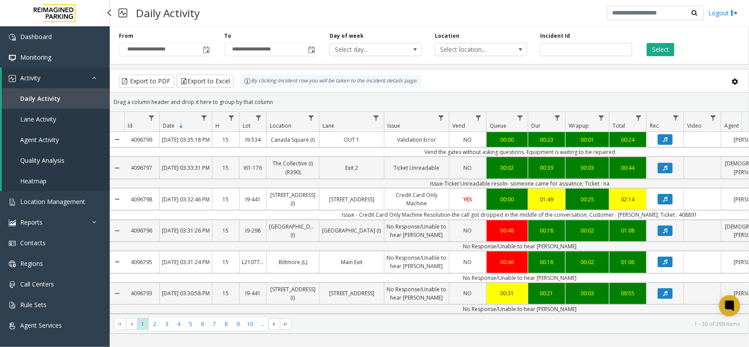
click at [55, 99] on span "Daily Activity" at bounding box center [40, 98] width 40 height 8
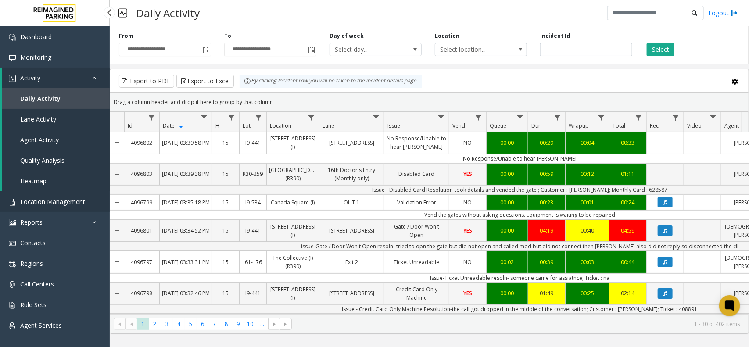
click at [36, 208] on link "Location Management" at bounding box center [55, 201] width 110 height 21
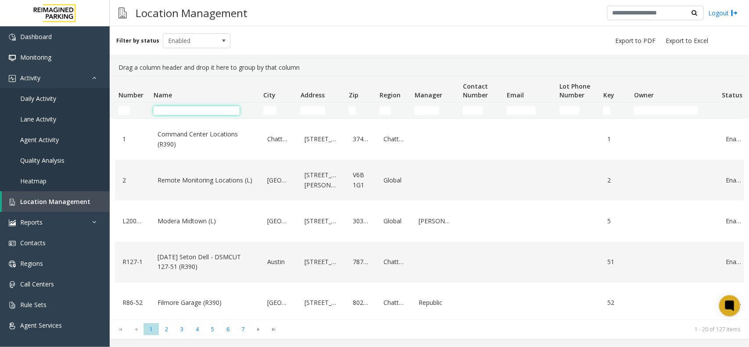
click at [174, 112] on input "Name Filter" at bounding box center [197, 110] width 86 height 9
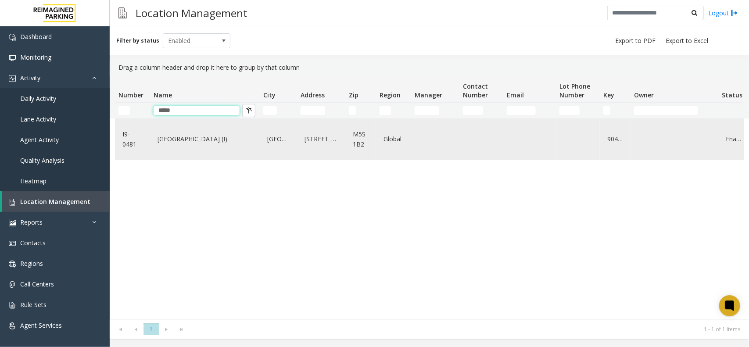
type input "*****"
click at [180, 143] on link "[GEOGRAPHIC_DATA] (I)" at bounding box center [204, 139] width 99 height 14
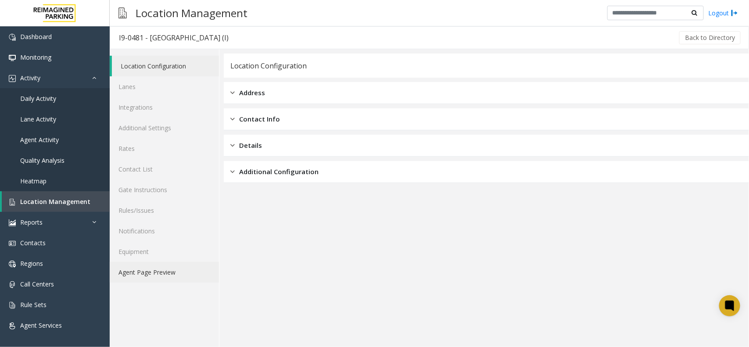
click at [177, 268] on link "Agent Page Preview" at bounding box center [164, 272] width 109 height 21
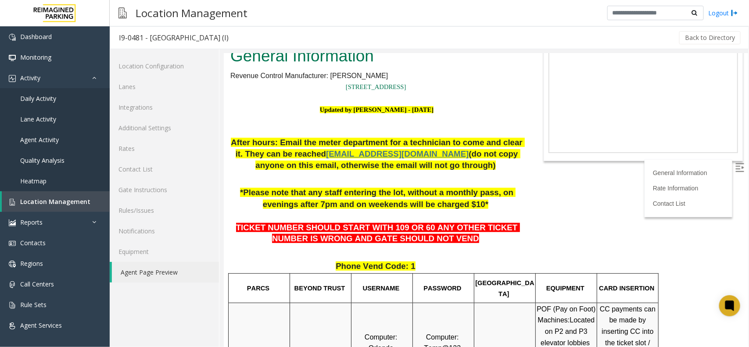
scroll to position [165, 0]
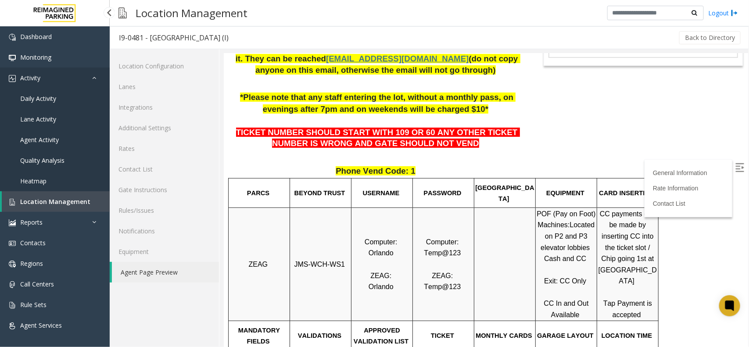
drag, startPoint x: 29, startPoint y: 86, endPoint x: 25, endPoint y: 93, distance: 8.3
click at [29, 86] on link "Activity" at bounding box center [55, 78] width 110 height 21
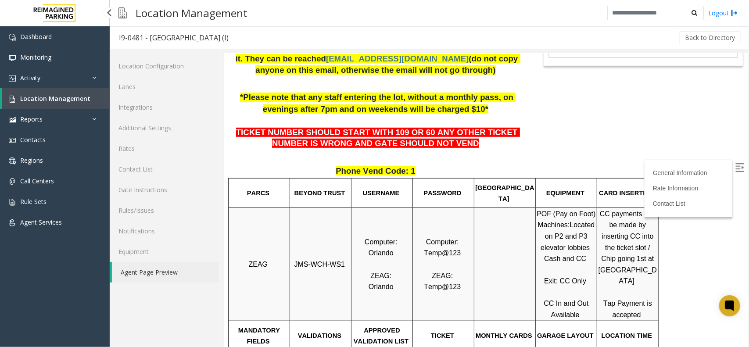
click at [24, 94] on link "Location Management" at bounding box center [56, 98] width 108 height 21
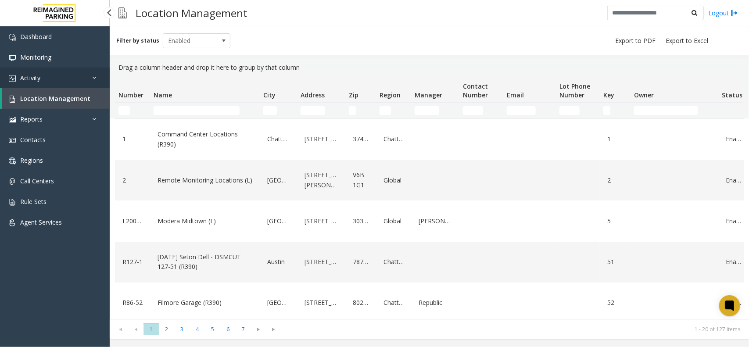
click at [50, 79] on link "Activity" at bounding box center [55, 78] width 110 height 21
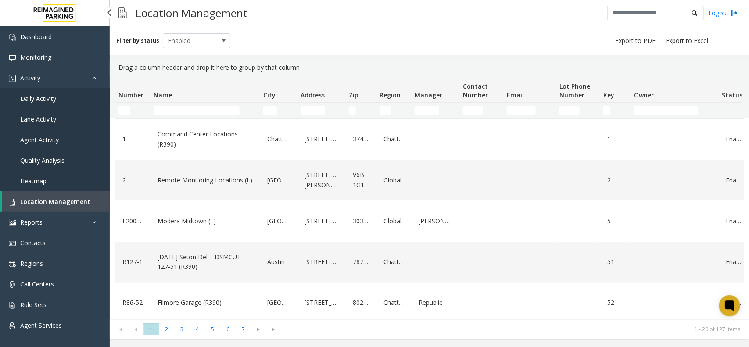
click at [39, 89] on link "Daily Activity" at bounding box center [55, 98] width 110 height 21
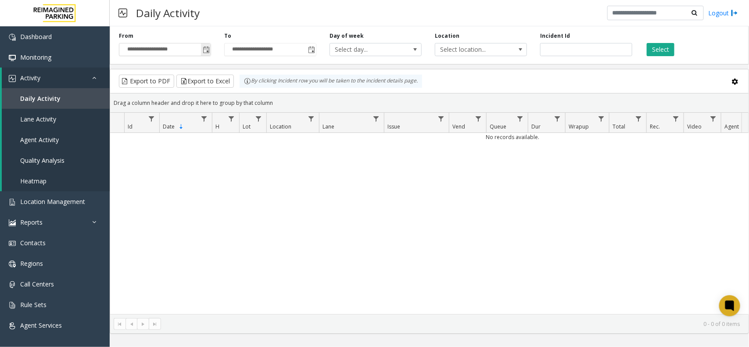
click at [206, 53] on span "Toggle popup" at bounding box center [206, 50] width 7 height 7
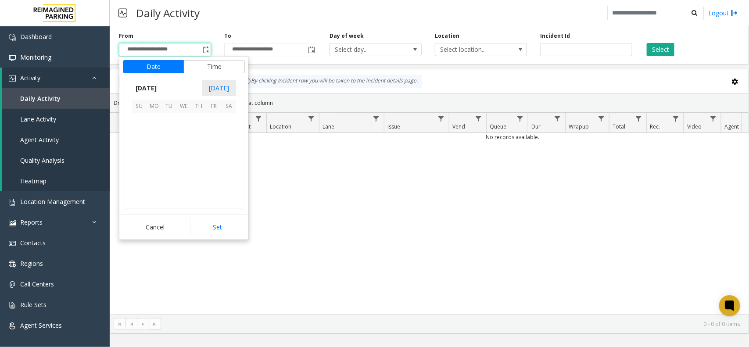
scroll to position [157503, 0]
click at [200, 137] on span "9" at bounding box center [198, 136] width 15 height 15
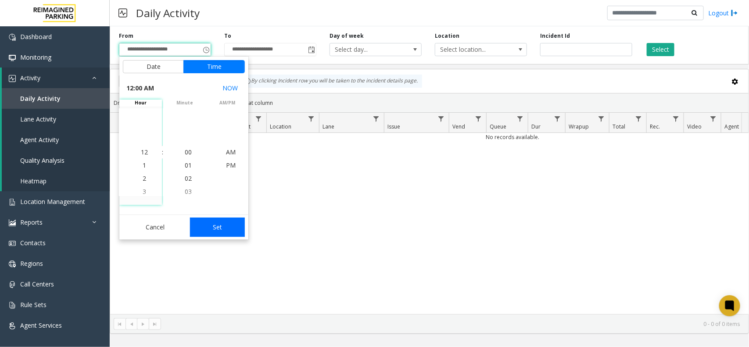
click at [227, 229] on button "Set" at bounding box center [217, 227] width 55 height 19
type input "**********"
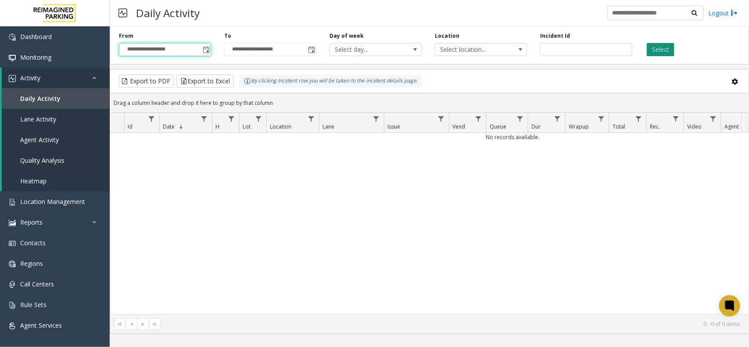
click at [654, 47] on button "Select" at bounding box center [661, 49] width 28 height 13
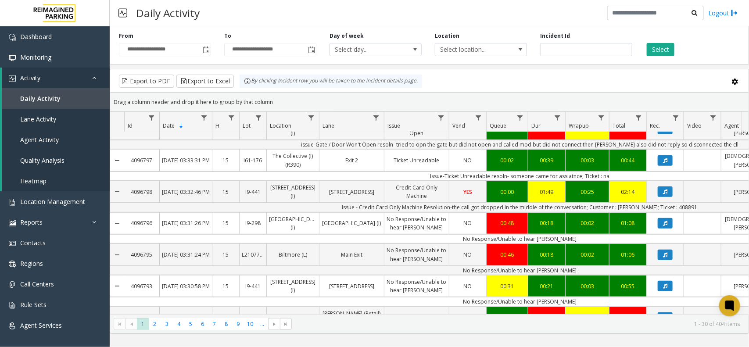
scroll to position [219, 0]
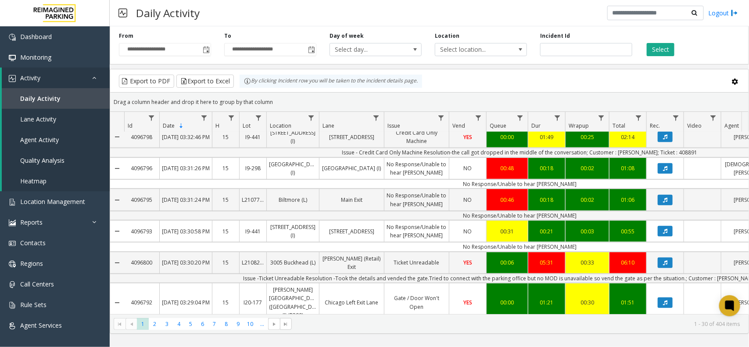
click at [637, 157] on td "Issue - Credit Card Only Machine Resolution-the call got dropped in the middle …" at bounding box center [519, 152] width 791 height 9
copy td "sherry"
click at [674, 157] on td "Issue - Credit Card Only Machine Resolution-the call got dropped in the middle …" at bounding box center [519, 152] width 791 height 9
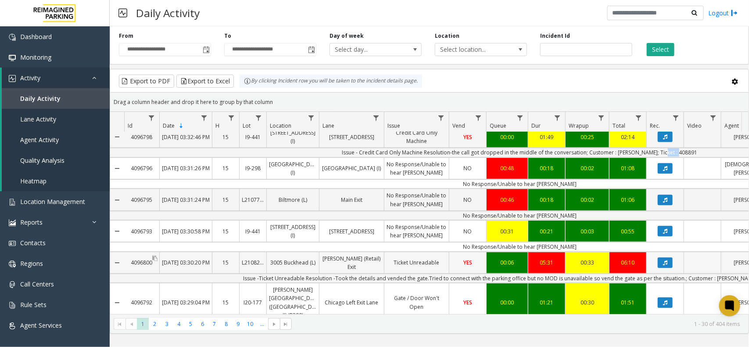
copy td "408891"
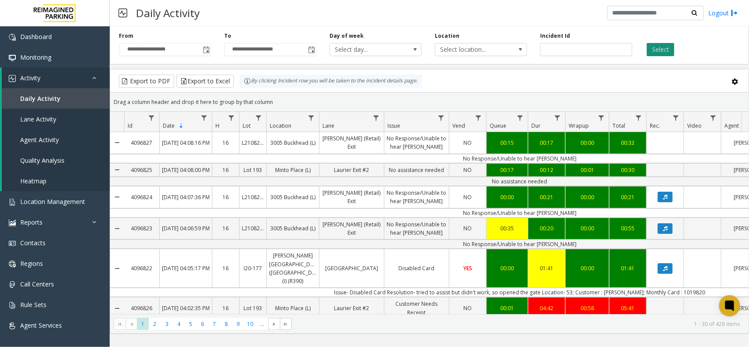
click at [662, 43] on button "Select" at bounding box center [661, 49] width 28 height 13
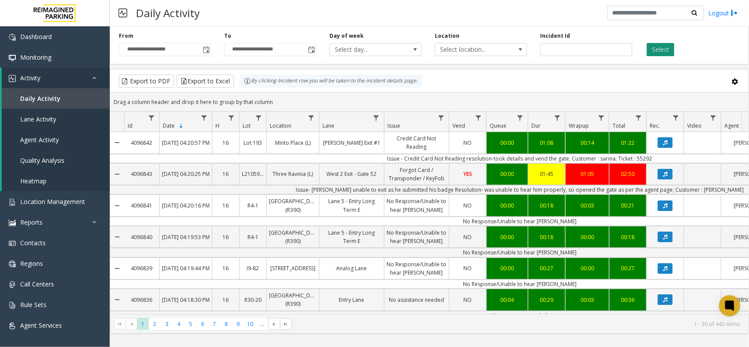
click at [661, 51] on button "Select" at bounding box center [661, 49] width 28 height 13
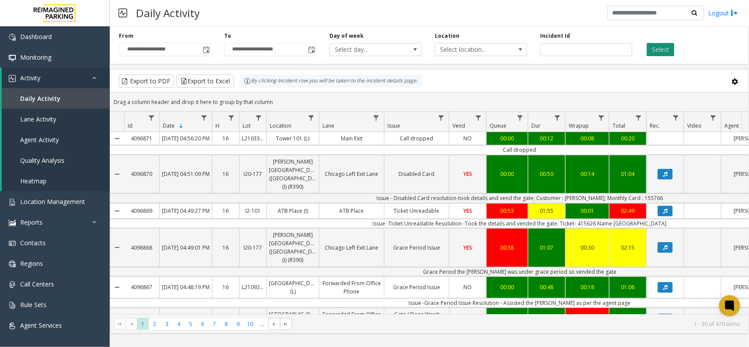
click at [651, 47] on button "Select" at bounding box center [661, 49] width 28 height 13
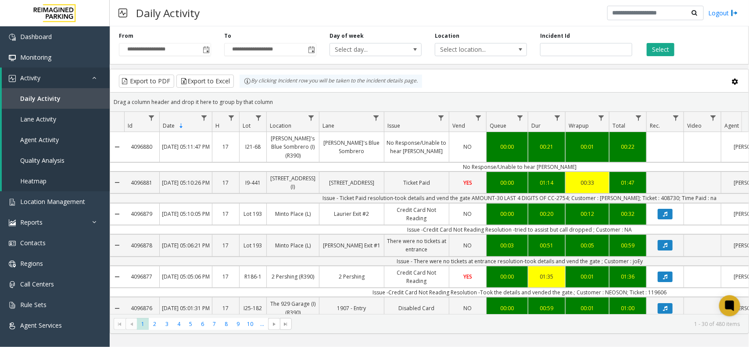
click at [620, 193] on td "Issue - Ticket Paid resolution-took details and vend the gate AMOUNT-30 LAST 4 …" at bounding box center [519, 197] width 791 height 9
copy td "[PERSON_NAME]"
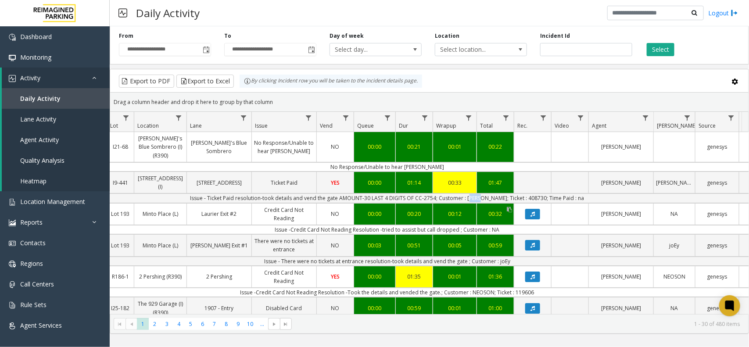
scroll to position [0, 133]
click at [525, 193] on td "Issue - Ticket Paid resolution-took details and vend the gate AMOUNT-30 LAST 4 …" at bounding box center [386, 197] width 791 height 9
copy td "408730"
click at [488, 193] on td "Issue - Ticket Paid resolution-took details and vend the gate AMOUNT-30 LAST 4 …" at bounding box center [386, 197] width 791 height 9
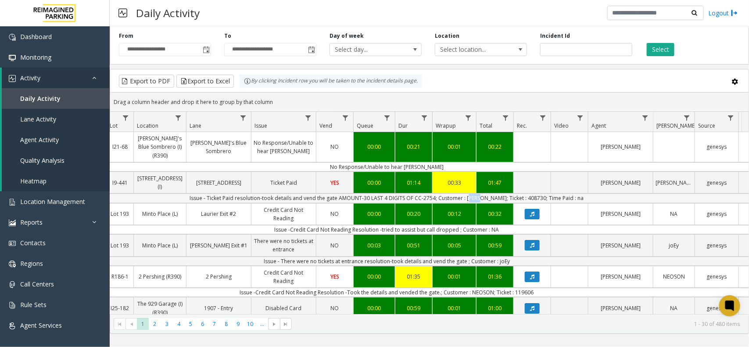
click at [488, 193] on td "Issue - Ticket Paid resolution-took details and vend the gate AMOUNT-30 LAST 4 …" at bounding box center [386, 197] width 791 height 9
copy td "[PERSON_NAME]"
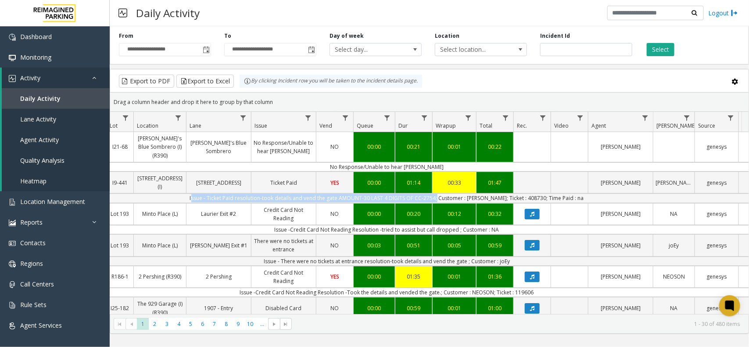
drag, startPoint x: 446, startPoint y: 190, endPoint x: 201, endPoint y: 190, distance: 245.7
click at [201, 193] on td "Issue - Ticket Paid resolution-took details and vend the gate AMOUNT-30 LAST 4 …" at bounding box center [386, 197] width 791 height 9
copy td "Issue - Ticket Paid resolution-took details and vend the gate AMOUNT-30 LAST 4 …"
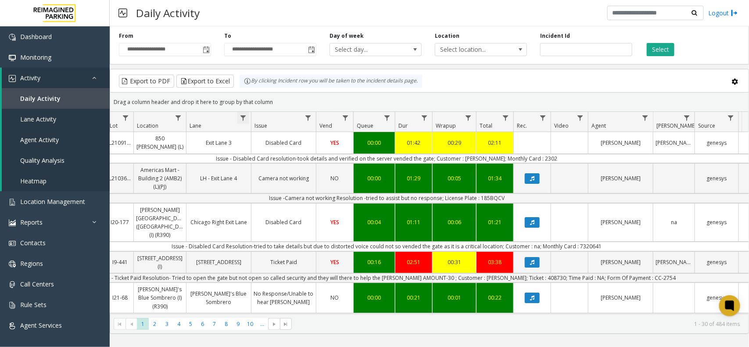
click at [243, 118] on span "Data table" at bounding box center [243, 118] width 7 height 7
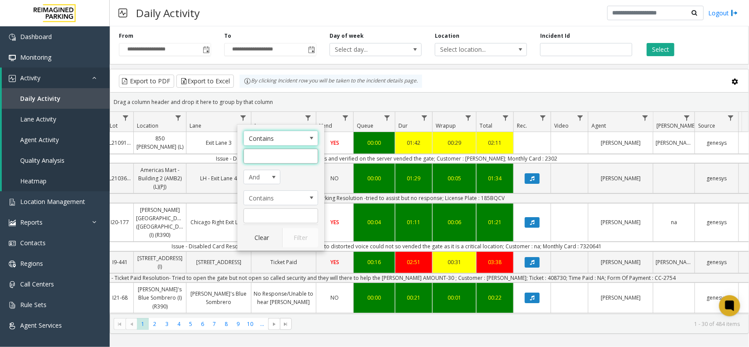
click at [264, 159] on input "Lane Filter" at bounding box center [281, 156] width 75 height 15
type input "*****"
click at [303, 238] on button "Filter" at bounding box center [300, 237] width 36 height 19
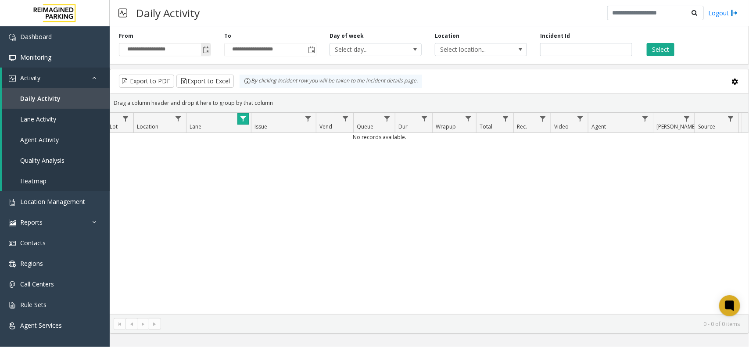
click at [205, 49] on span "Toggle popup" at bounding box center [206, 50] width 7 height 7
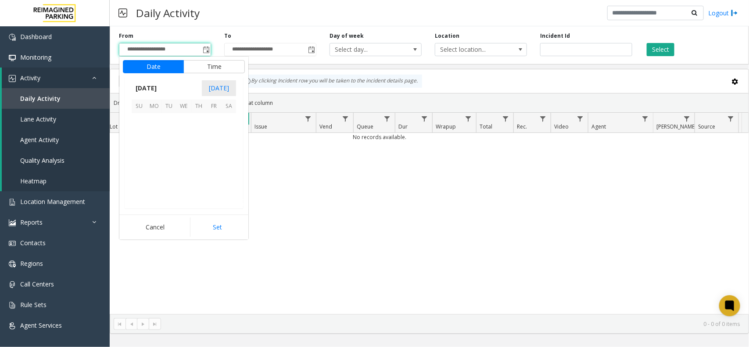
scroll to position [157503, 0]
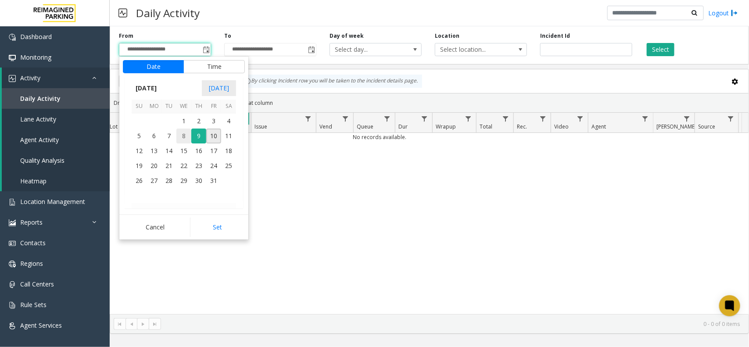
click at [180, 137] on span "8" at bounding box center [183, 136] width 15 height 15
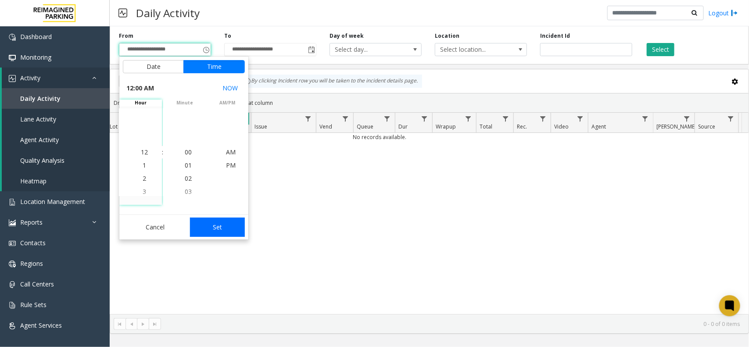
click at [225, 222] on button "Set" at bounding box center [217, 227] width 55 height 19
type input "**********"
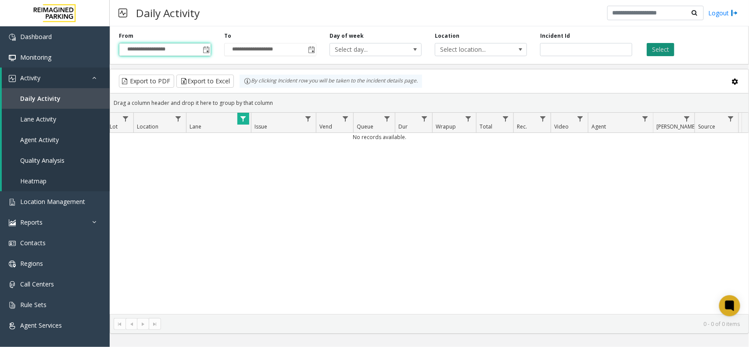
click at [652, 52] on button "Select" at bounding box center [661, 49] width 28 height 13
click at [200, 51] on input "**********" at bounding box center [164, 49] width 91 height 12
click at [207, 54] on span "Toggle popup" at bounding box center [206, 50] width 10 height 14
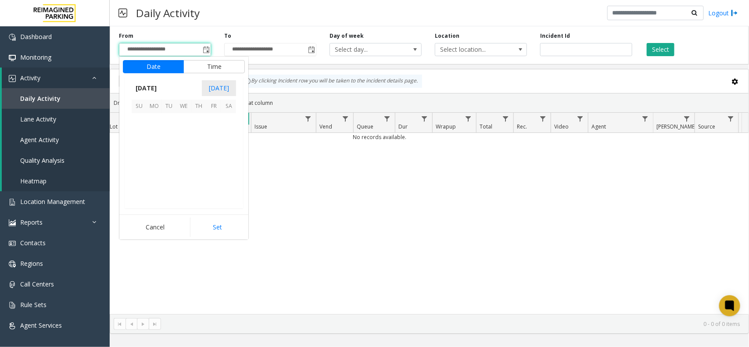
scroll to position [157503, 0]
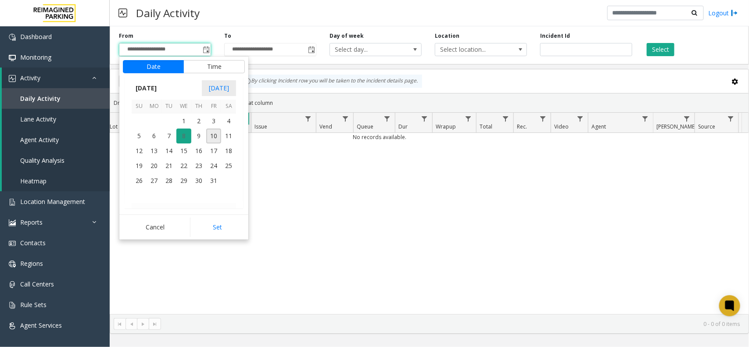
click at [185, 133] on span "8" at bounding box center [183, 136] width 15 height 15
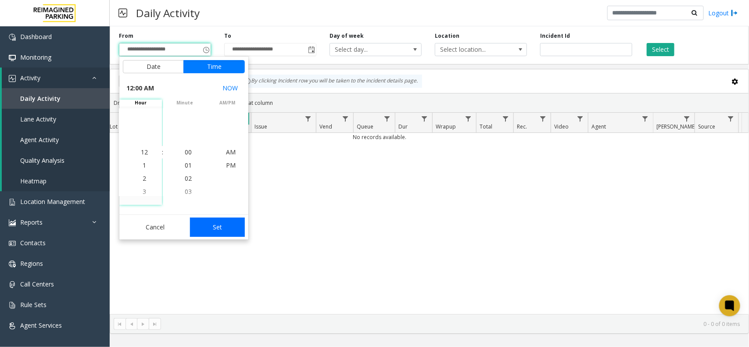
click at [220, 233] on button "Set" at bounding box center [217, 227] width 55 height 19
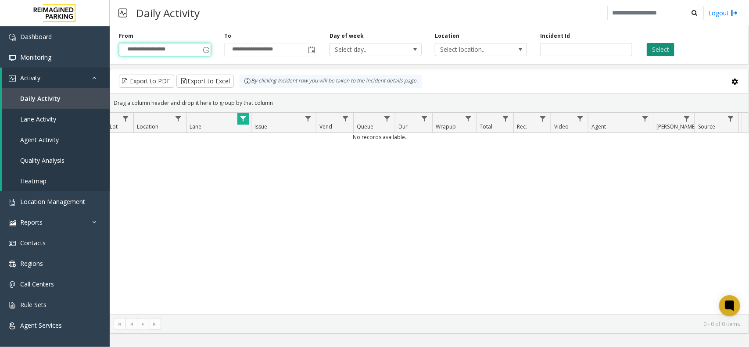
click at [654, 47] on button "Select" at bounding box center [661, 49] width 28 height 13
click at [247, 119] on link "Data table" at bounding box center [243, 119] width 12 height 12
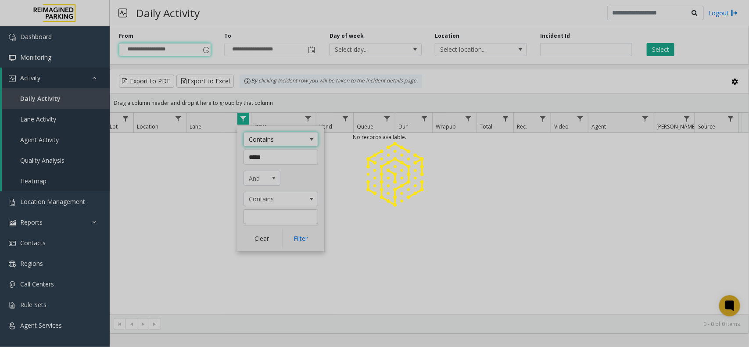
drag, startPoint x: 263, startPoint y: 238, endPoint x: 211, endPoint y: 180, distance: 78.6
click at [264, 239] on div at bounding box center [374, 173] width 749 height 347
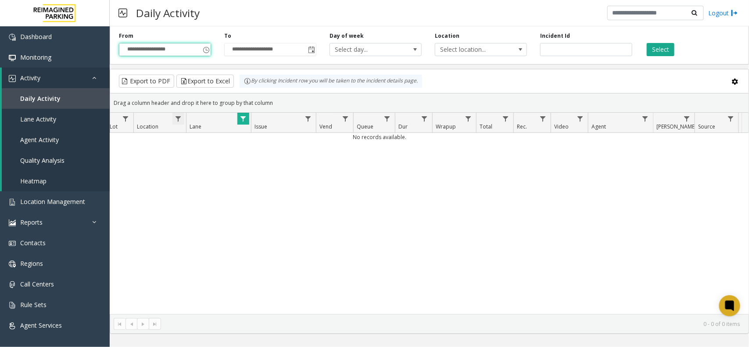
click at [176, 118] on span "Data table" at bounding box center [178, 118] width 7 height 7
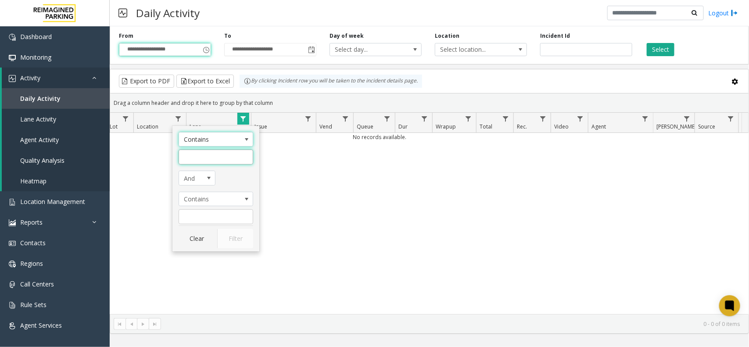
click at [215, 160] on input "Location Filter" at bounding box center [216, 157] width 75 height 15
type input "*****"
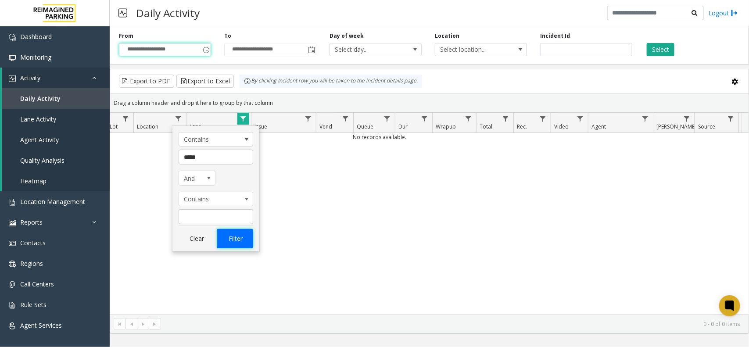
click at [236, 230] on button "Filter" at bounding box center [235, 238] width 36 height 19
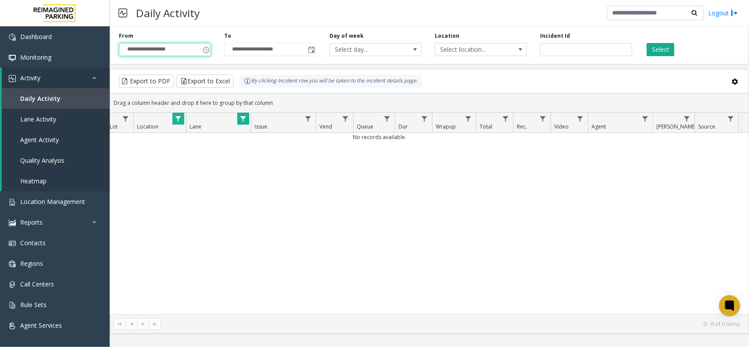
click at [238, 119] on link "Data table" at bounding box center [243, 119] width 12 height 12
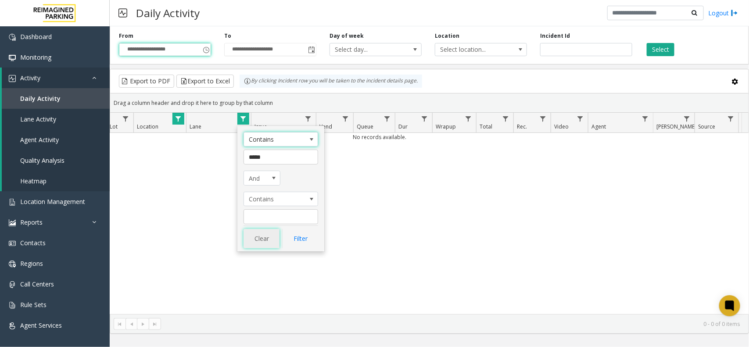
click at [267, 240] on button "Clear" at bounding box center [262, 238] width 36 height 19
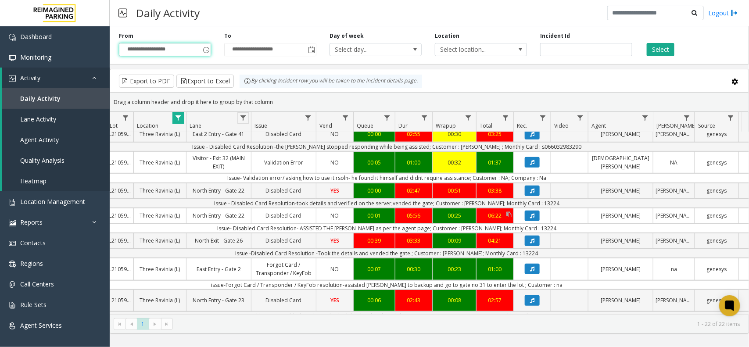
scroll to position [219, 133]
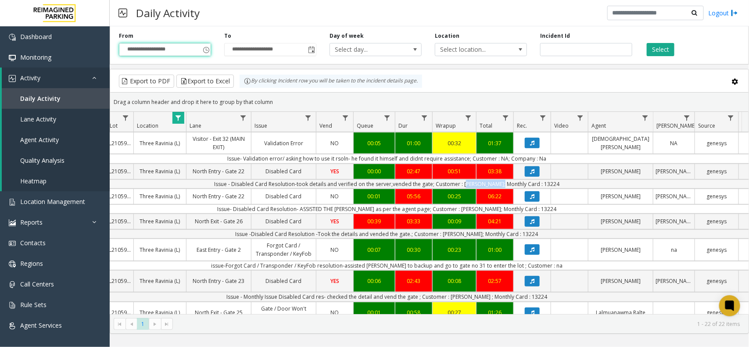
drag, startPoint x: 465, startPoint y: 226, endPoint x: 499, endPoint y: 228, distance: 34.3
click at [499, 189] on td "Issue - Disabled Card Resolution-took details and verified on the server,vended…" at bounding box center [386, 183] width 791 height 9
copy td "[PERSON_NAME]"
click at [544, 189] on td "Issue - Disabled Card Resolution-took details and verified on the server,vended…" at bounding box center [386, 183] width 791 height 9
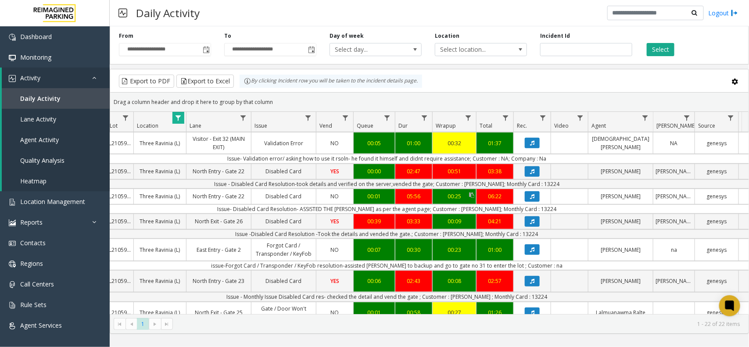
copy td "13224"
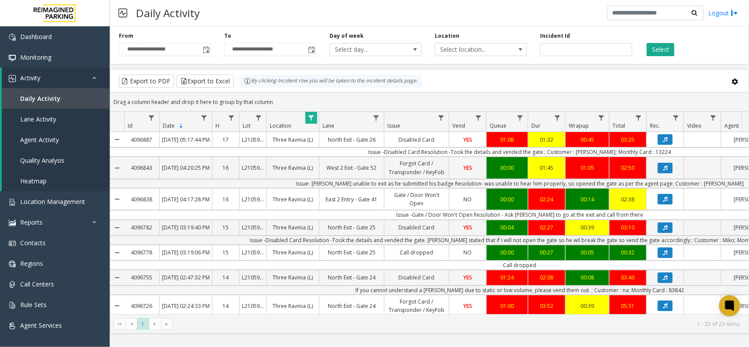
scroll to position [219, 133]
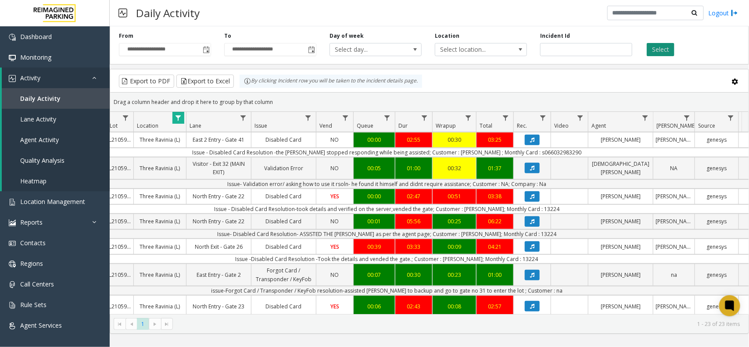
click at [659, 43] on button "Select" at bounding box center [661, 49] width 28 height 13
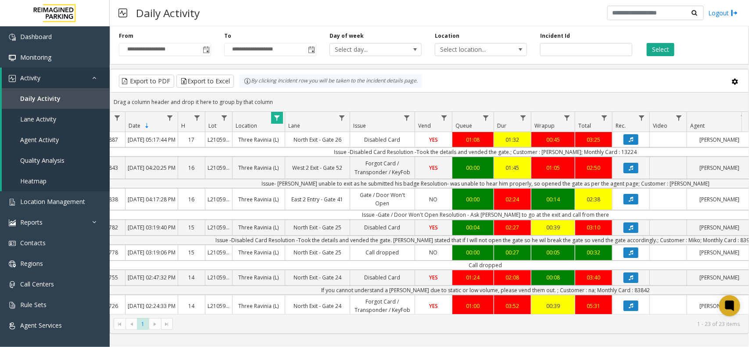
scroll to position [0, 0]
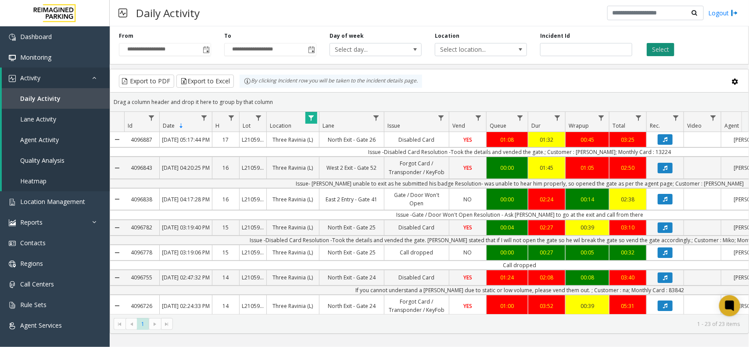
click at [657, 47] on button "Select" at bounding box center [661, 49] width 28 height 13
click at [312, 118] on span "Data table" at bounding box center [311, 118] width 7 height 7
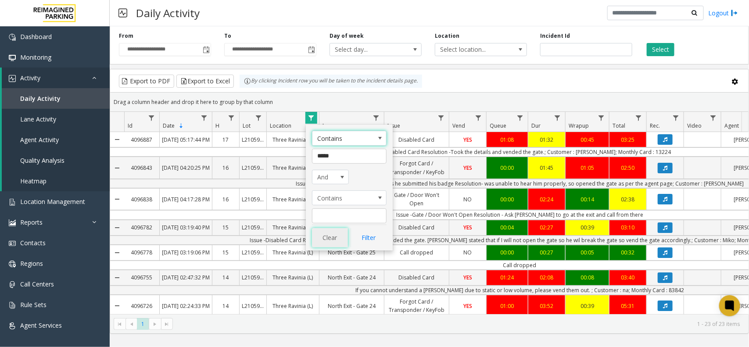
click at [333, 238] on button "Clear" at bounding box center [330, 237] width 36 height 19
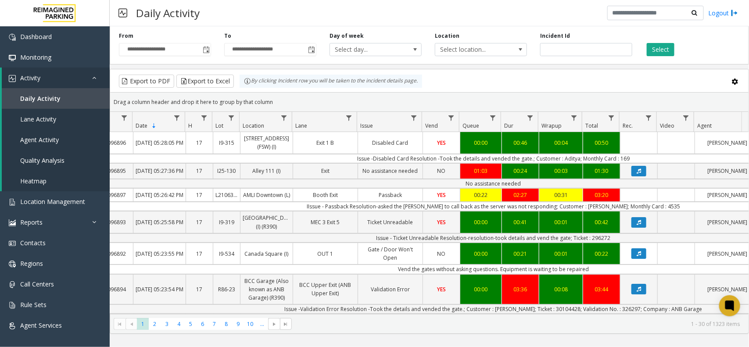
scroll to position [0, 26]
click at [645, 211] on td "IIssue - Passback Resolution-asked the [PERSON_NAME] to call back as the server…" at bounding box center [493, 206] width 791 height 9
copy td "4535"
click at [594, 211] on td "IIssue - Passback Resolution-asked the [PERSON_NAME] to call back as the server…" at bounding box center [493, 206] width 791 height 9
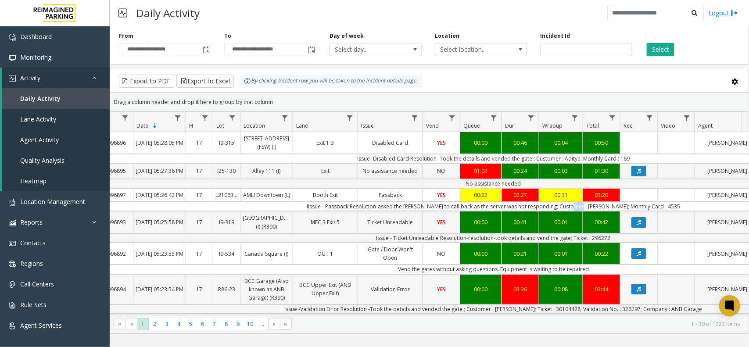
click at [594, 211] on td "IIssue - Passback Resolution-asked the [PERSON_NAME] to call back as the server…" at bounding box center [493, 206] width 791 height 9
copy td "[PERSON_NAME]"
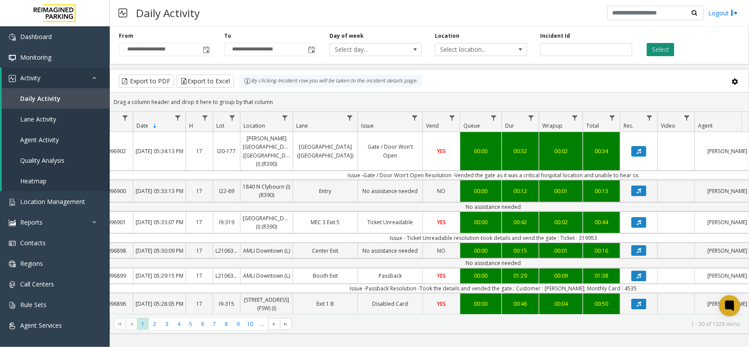
click at [662, 50] on button "Select" at bounding box center [661, 49] width 28 height 13
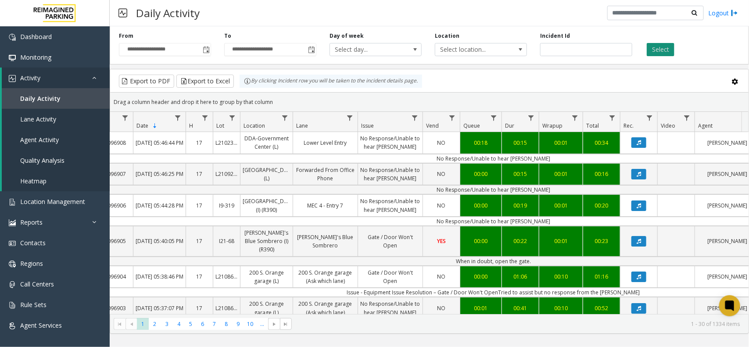
click at [651, 47] on button "Select" at bounding box center [661, 49] width 28 height 13
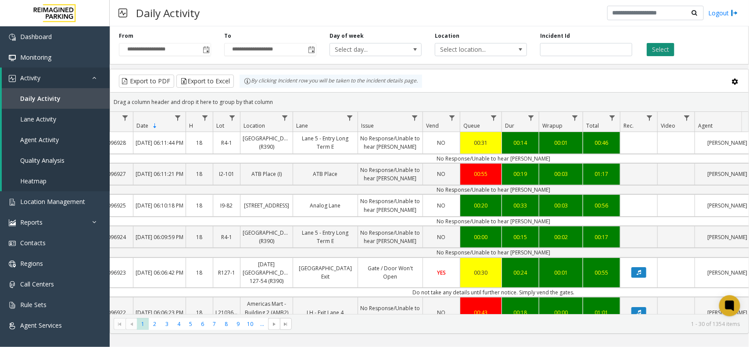
click at [666, 53] on button "Select" at bounding box center [661, 49] width 28 height 13
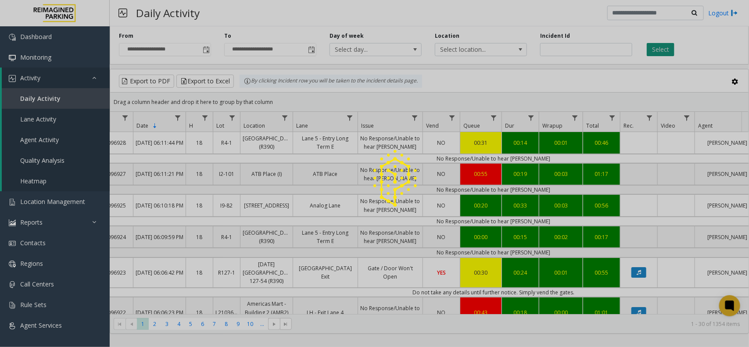
click at [666, 53] on div at bounding box center [374, 173] width 749 height 347
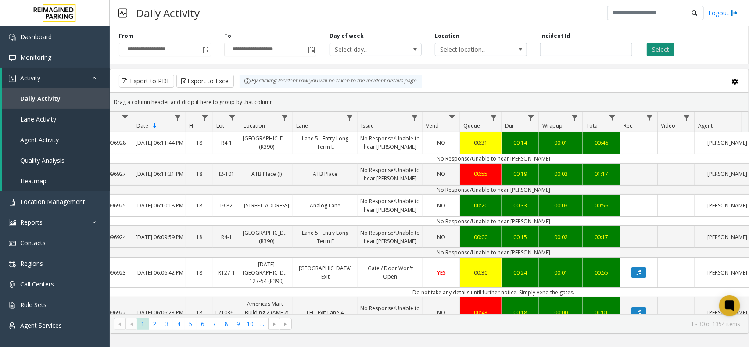
click at [666, 53] on button "Select" at bounding box center [661, 49] width 28 height 13
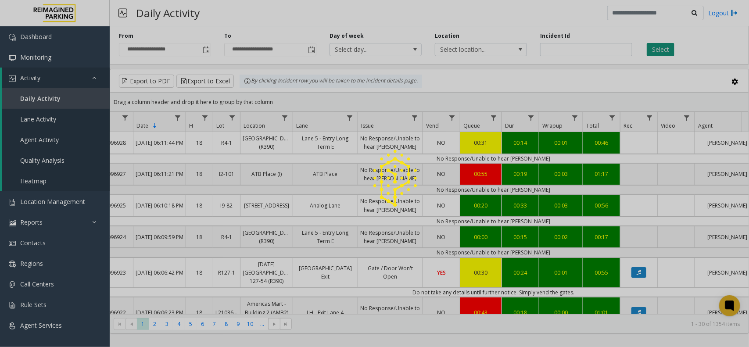
click at [666, 53] on div at bounding box center [374, 173] width 749 height 347
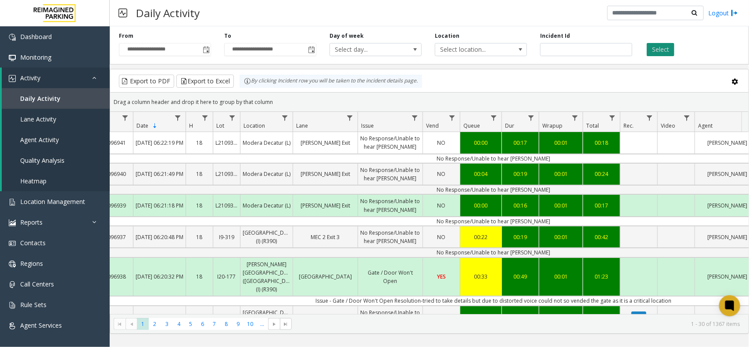
click at [674, 50] on div "Select" at bounding box center [691, 44] width 105 height 24
click at [668, 53] on button "Select" at bounding box center [661, 49] width 28 height 13
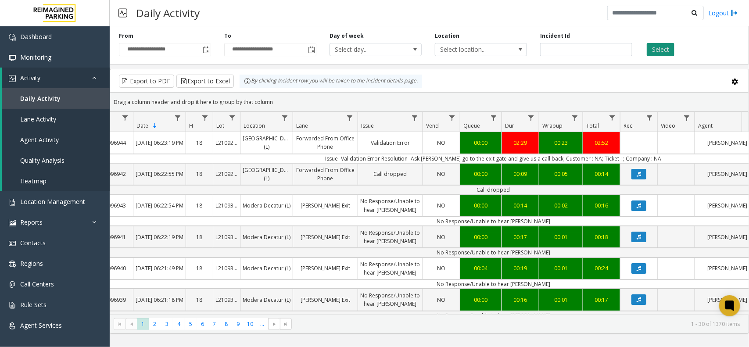
click at [658, 51] on button "Select" at bounding box center [661, 49] width 28 height 13
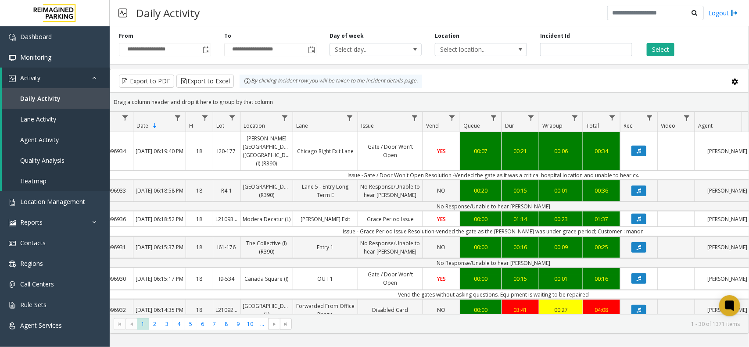
scroll to position [329, 26]
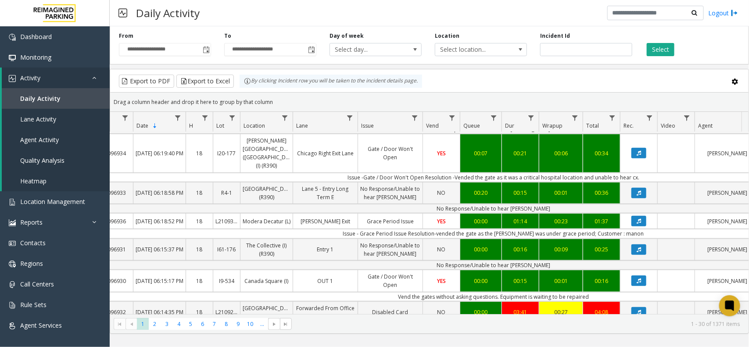
click at [621, 238] on td "Issue - Grace Period Issue Resolution-vended the gate as the parker was under g…" at bounding box center [493, 233] width 791 height 9
copy td "manon"
copy td "Issue - Grace Period Issue Resolution-vended the gate as the parker was under g…"
drag, startPoint x: 582, startPoint y: 244, endPoint x: 356, endPoint y: 249, distance: 226.0
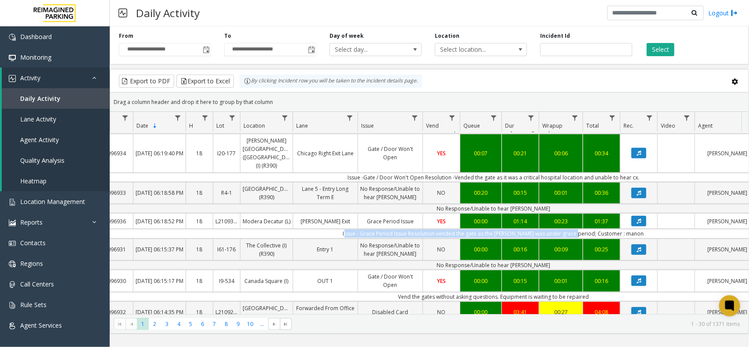
click at [356, 238] on td "Issue - Grace Period Issue Resolution-vended the gate as the parker was under g…" at bounding box center [493, 233] width 791 height 9
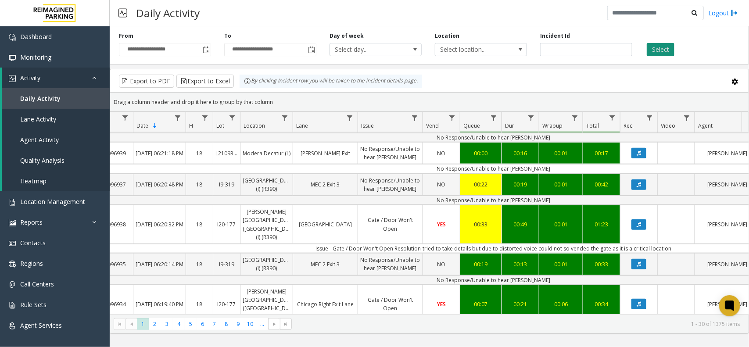
click at [659, 47] on button "Select" at bounding box center [661, 49] width 28 height 13
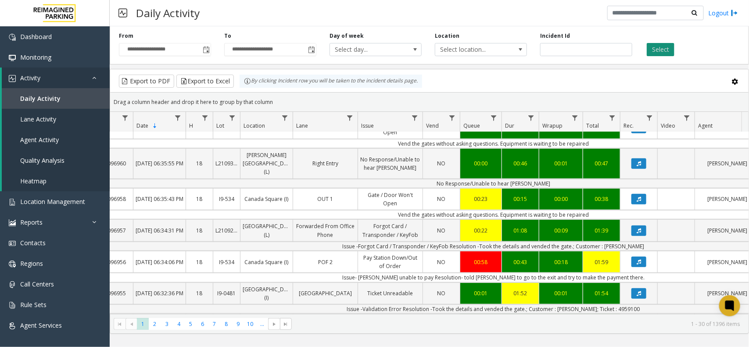
click at [664, 48] on button "Select" at bounding box center [661, 49] width 28 height 13
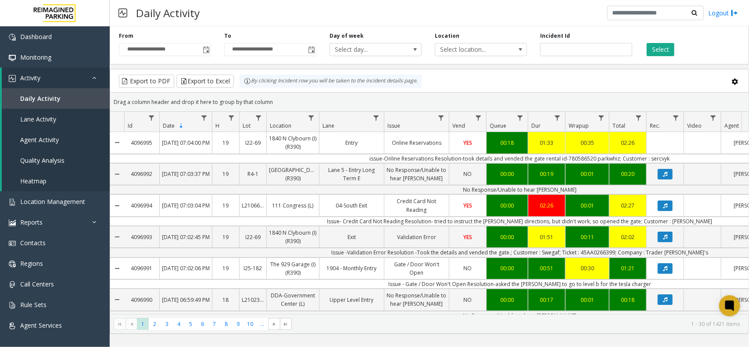
scroll to position [329, 26]
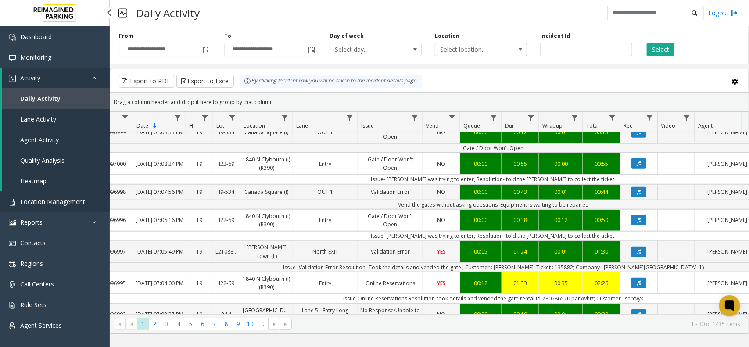
click at [53, 203] on span "Location Management" at bounding box center [52, 201] width 65 height 8
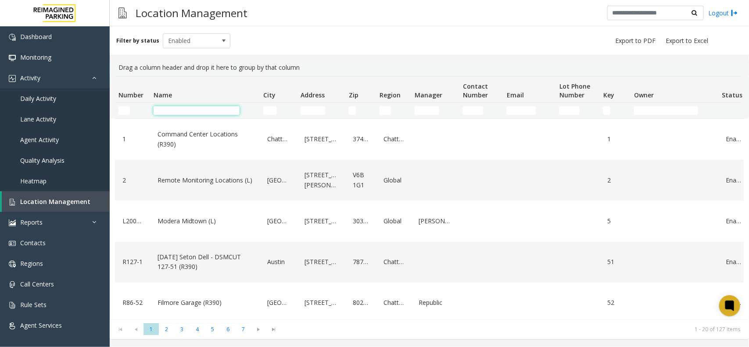
click at [201, 107] on input "Name Filter" at bounding box center [197, 110] width 86 height 9
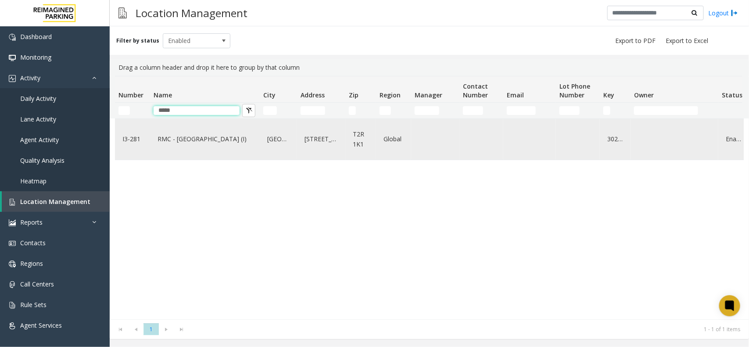
type input "*****"
click at [213, 142] on link "RMC - [GEOGRAPHIC_DATA] (I)" at bounding box center [204, 139] width 99 height 14
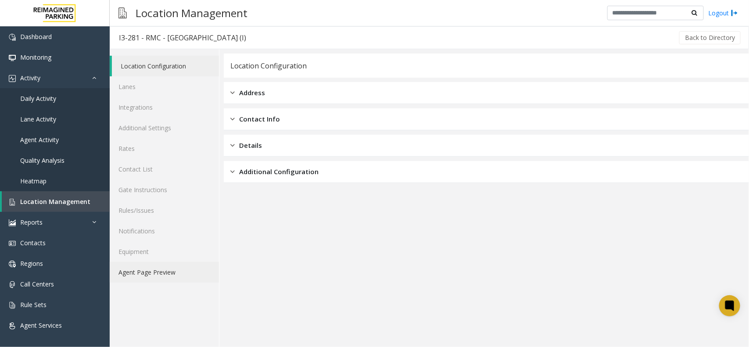
click at [165, 274] on link "Agent Page Preview" at bounding box center [164, 272] width 109 height 21
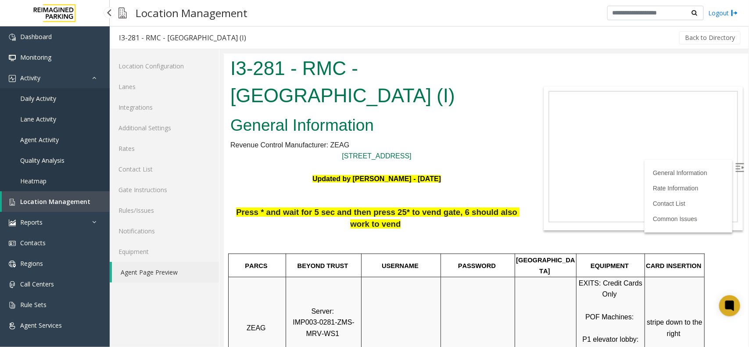
click at [60, 105] on link "Daily Activity" at bounding box center [55, 98] width 110 height 21
